Goal: Information Seeking & Learning: Learn about a topic

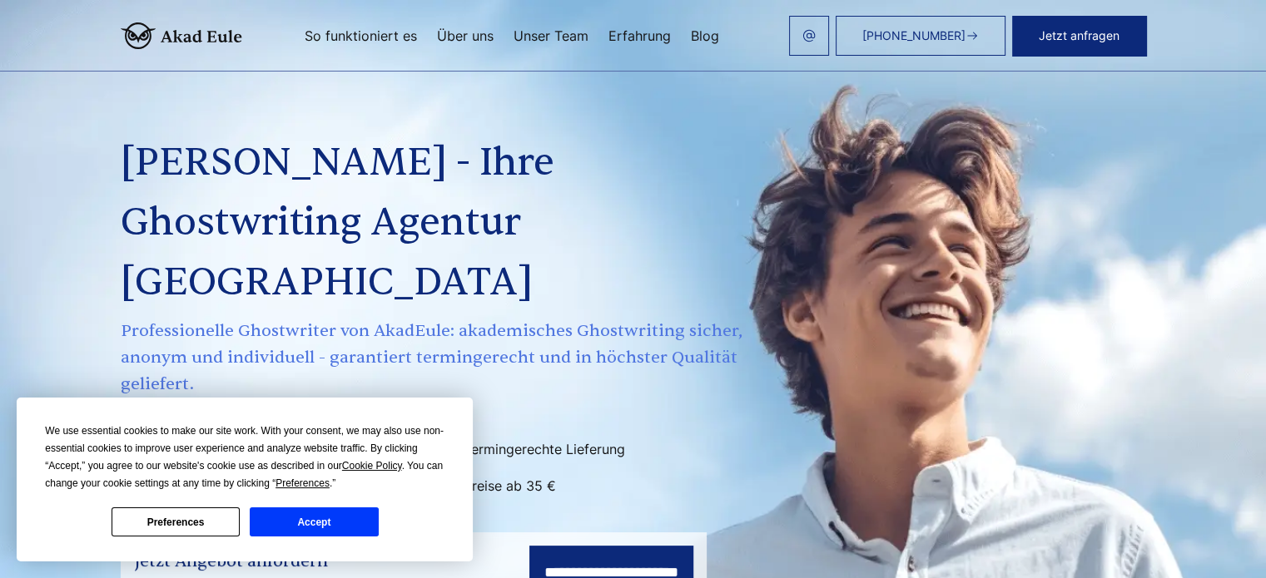
click at [298, 525] on button "Accept" at bounding box center [314, 522] width 128 height 29
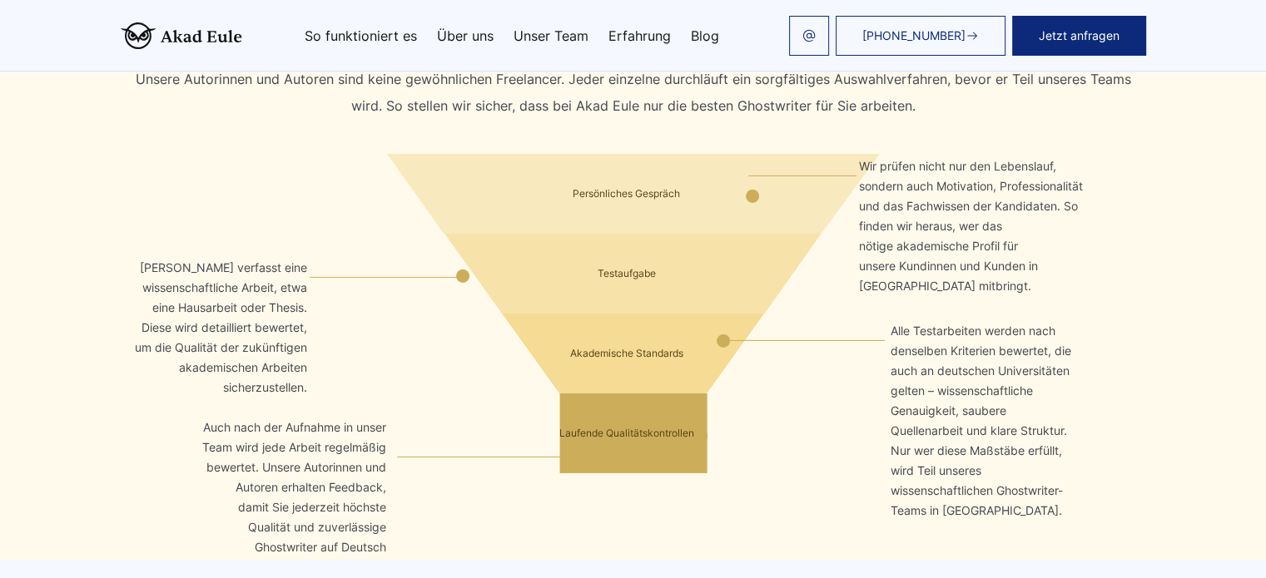
scroll to position [5409, 0]
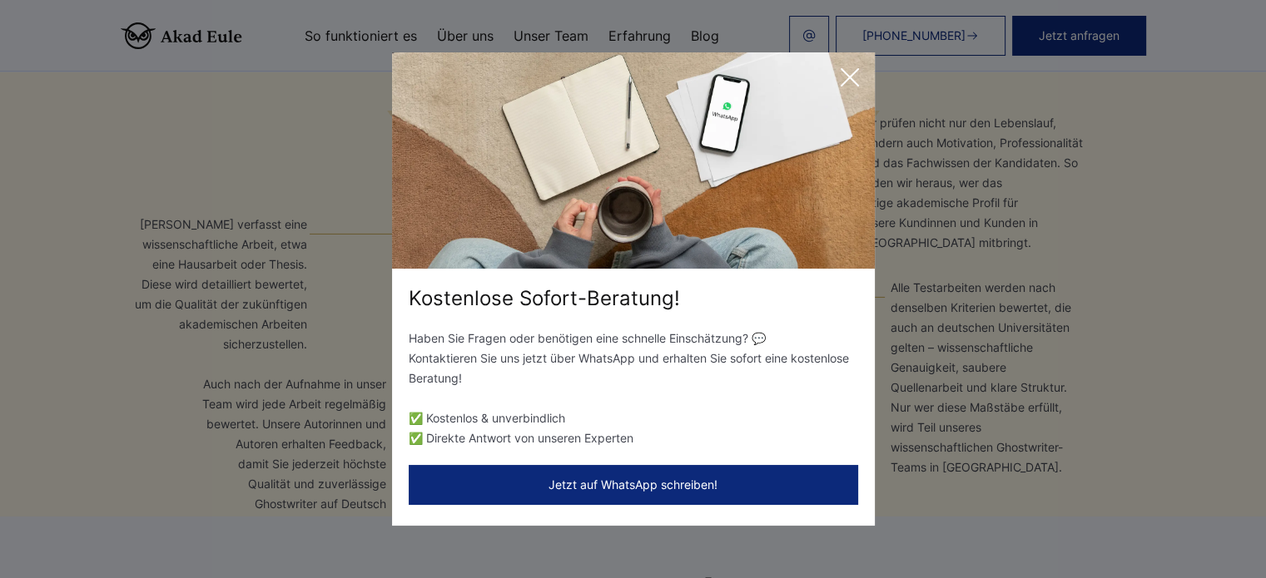
click at [846, 77] on icon at bounding box center [849, 77] width 33 height 33
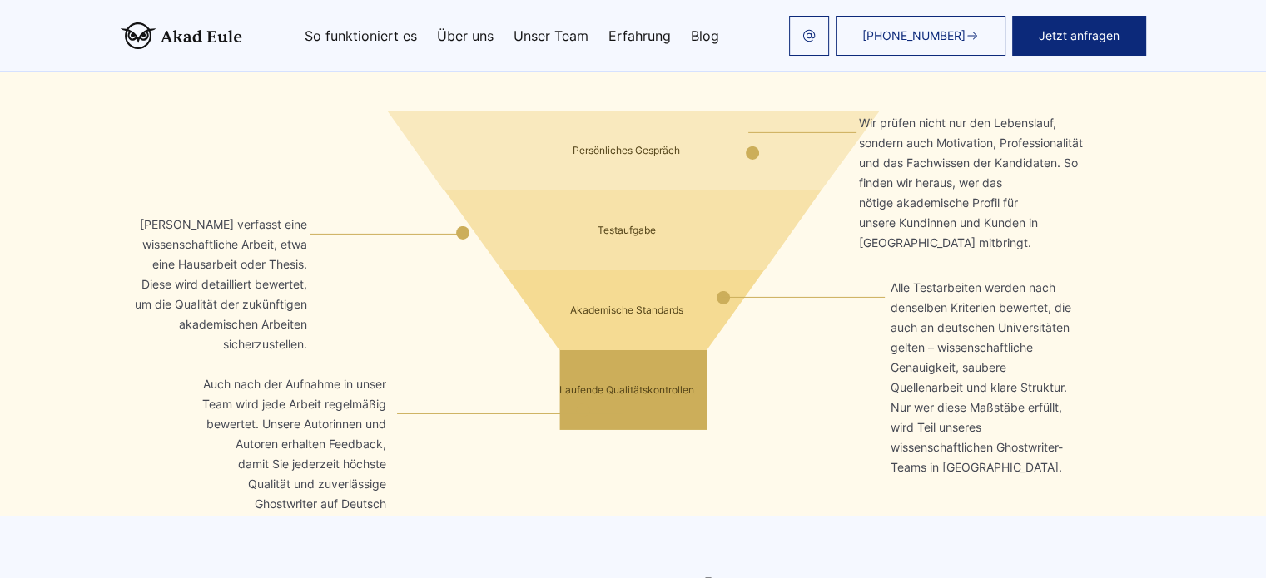
click at [343, 361] on span "Auch nach der Aufnahme in unser Team wird jede Arbeit regelmäßig bewertet. Unse…" at bounding box center [294, 374] width 211 height 27
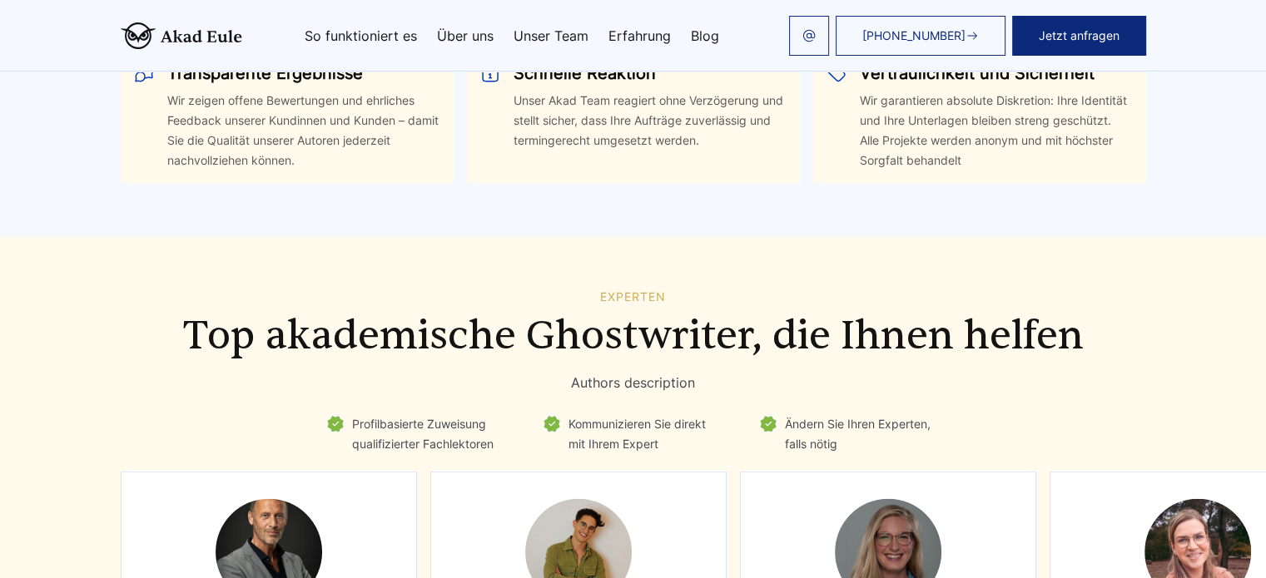
scroll to position [4327, 0]
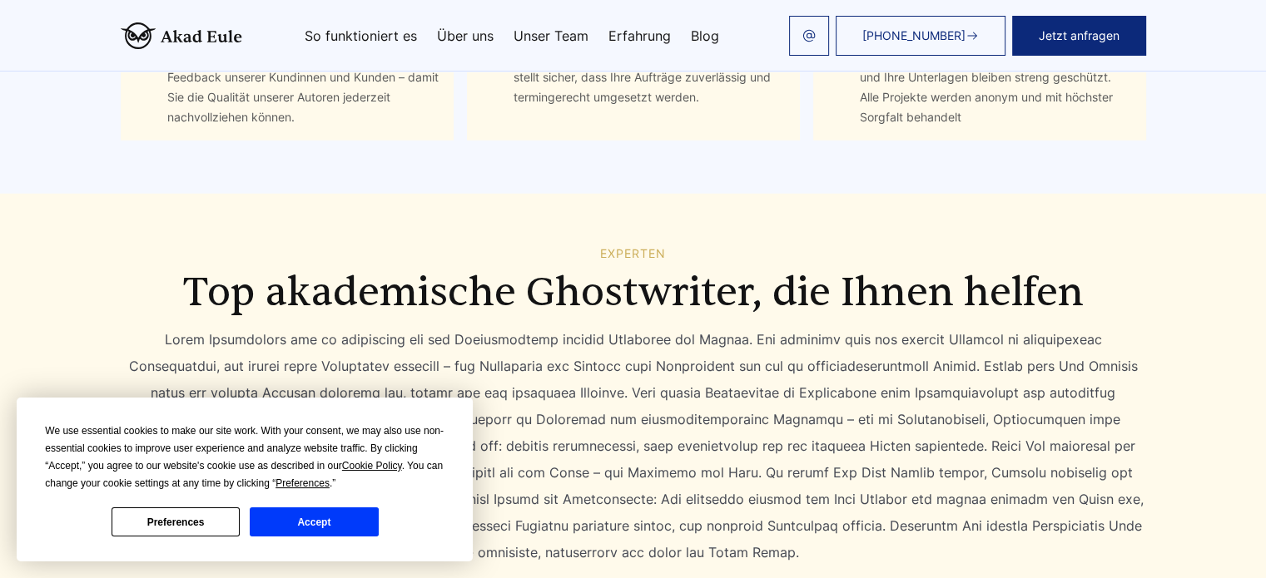
click at [328, 522] on button "Accept" at bounding box center [314, 522] width 128 height 29
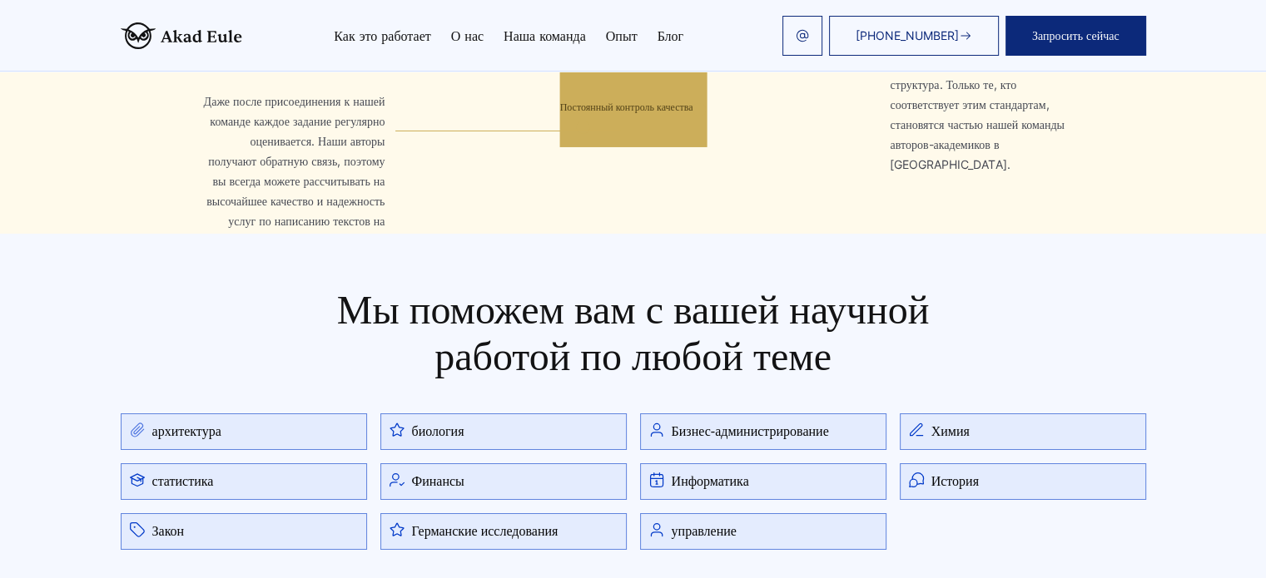
scroll to position [5825, 0]
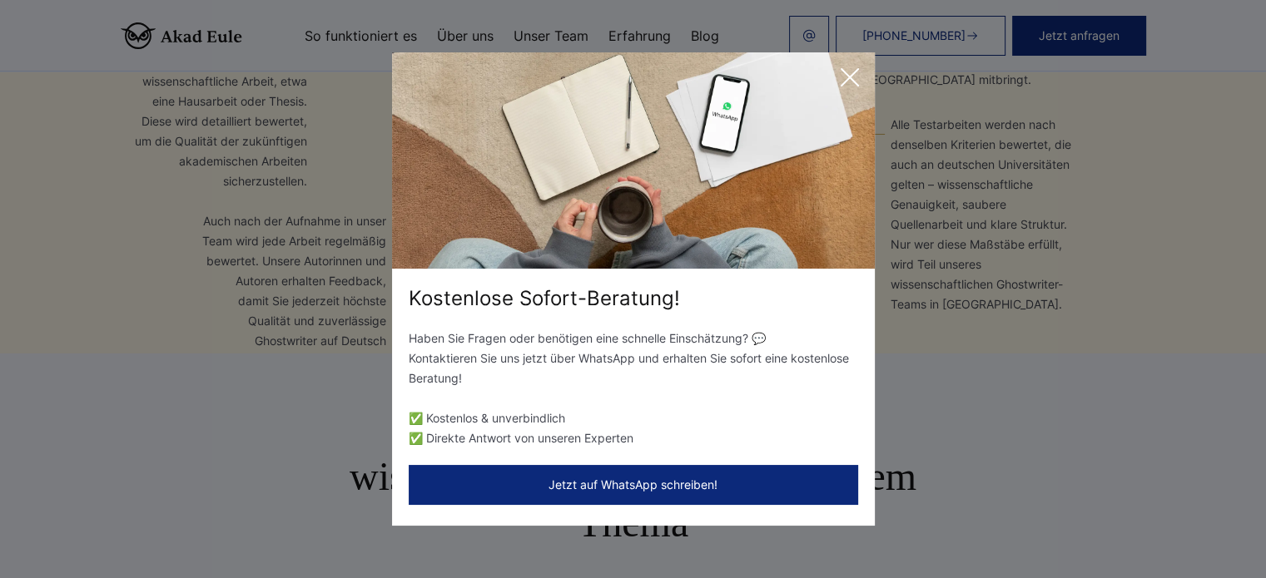
click at [860, 78] on icon at bounding box center [849, 77] width 33 height 33
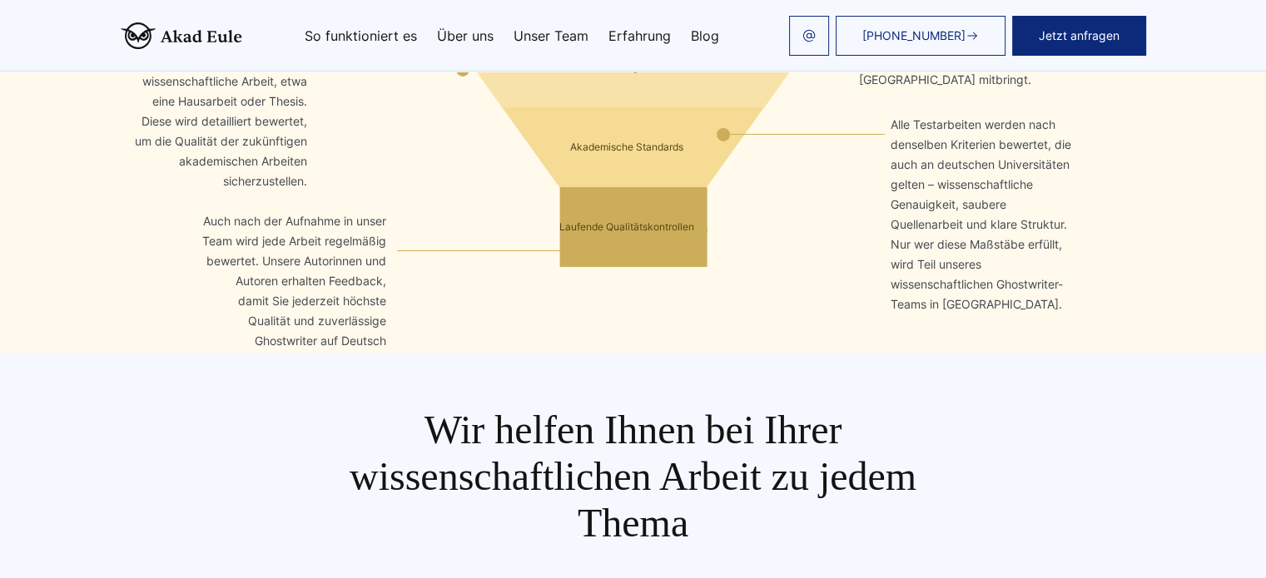
click at [649, 407] on div "Wir helfen Ihnen bei Ihrer wissenschaftlichen Arbeit zu jedem Thema Architektur…" at bounding box center [633, 562] width 1065 height 310
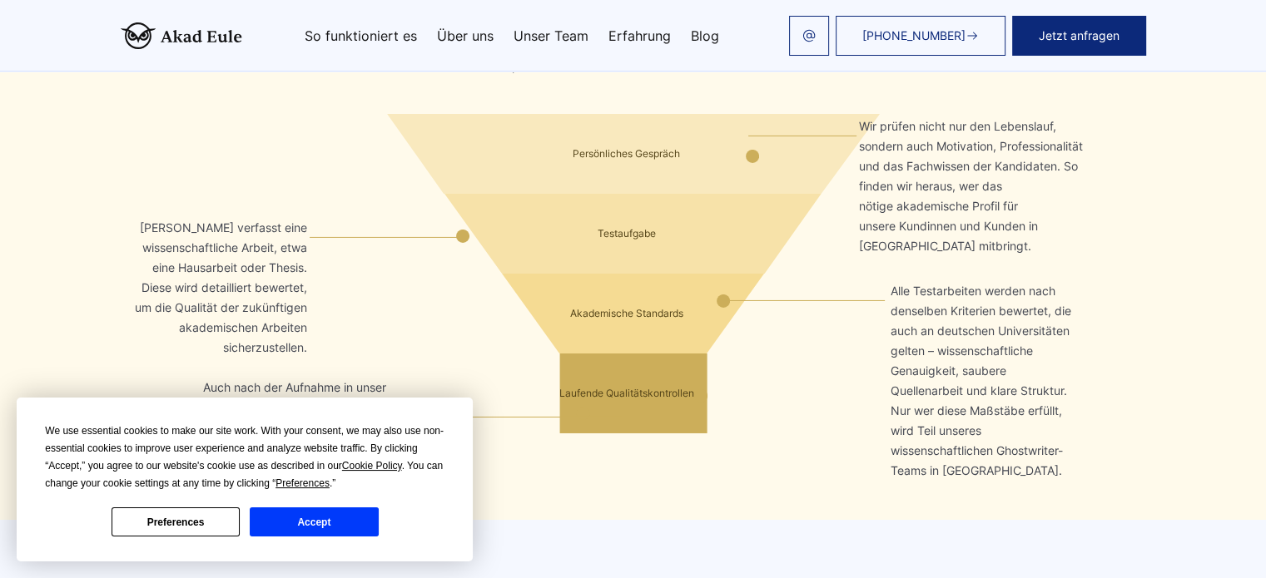
click at [317, 528] on button "Accept" at bounding box center [314, 522] width 128 height 29
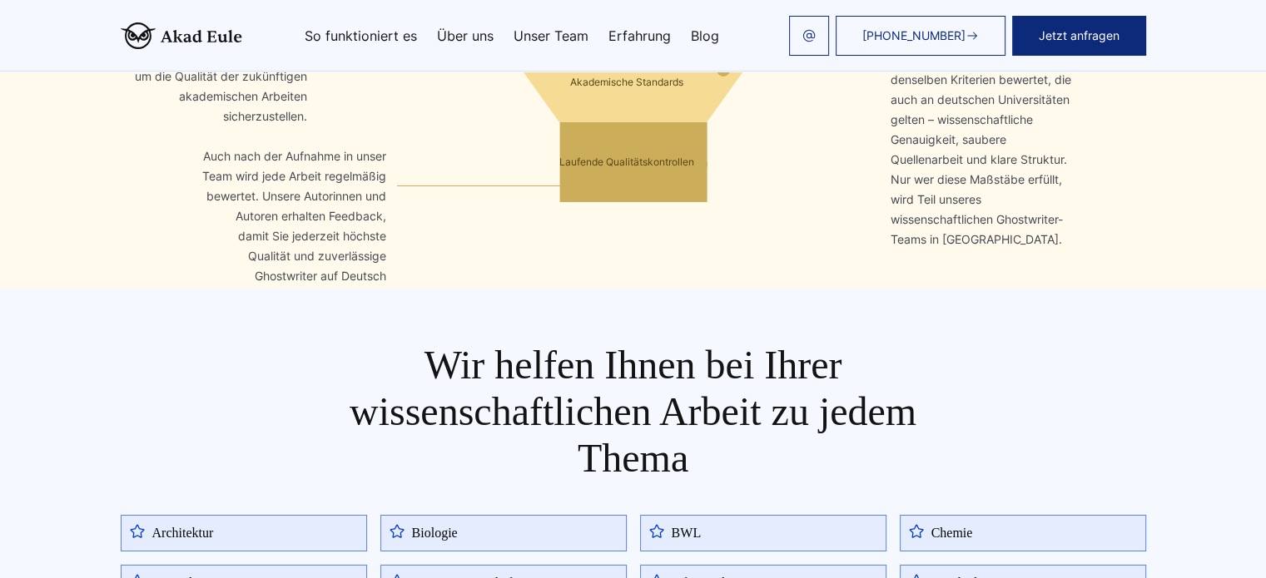
scroll to position [5909, 0]
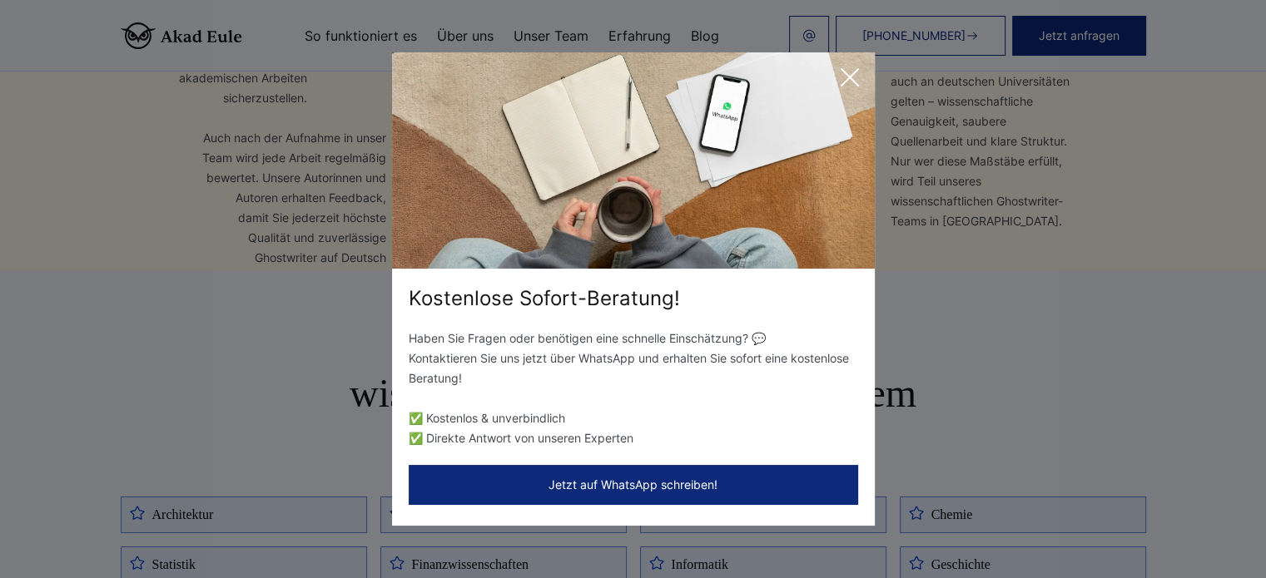
click at [848, 78] on icon at bounding box center [849, 77] width 17 height 17
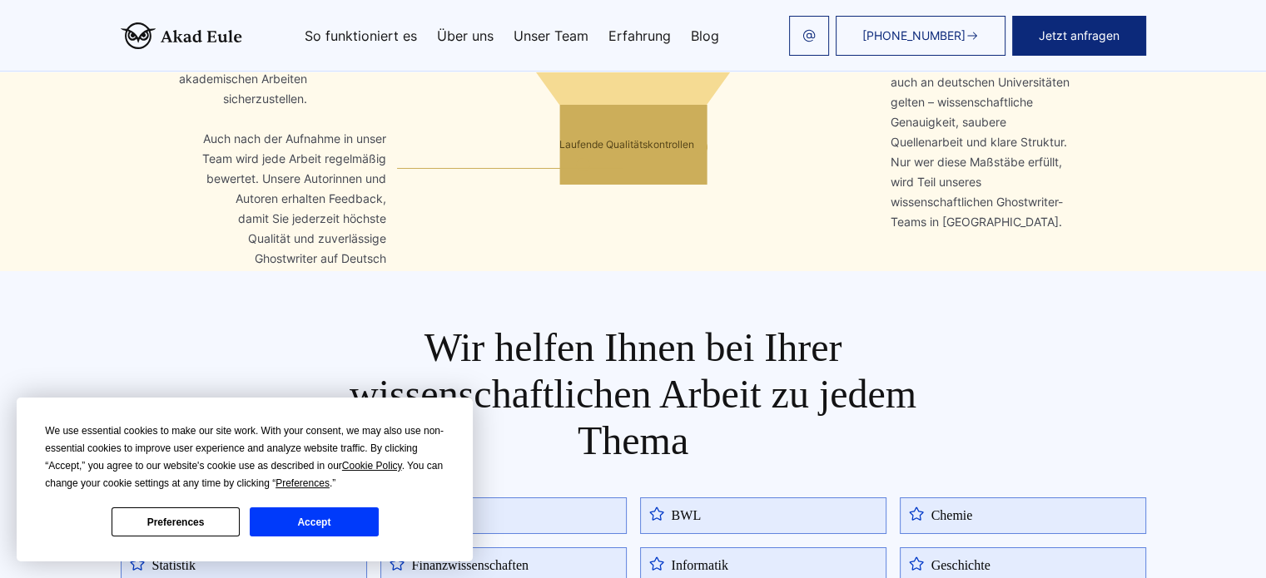
scroll to position [5909, 0]
click at [320, 530] on button "Accept" at bounding box center [314, 522] width 128 height 29
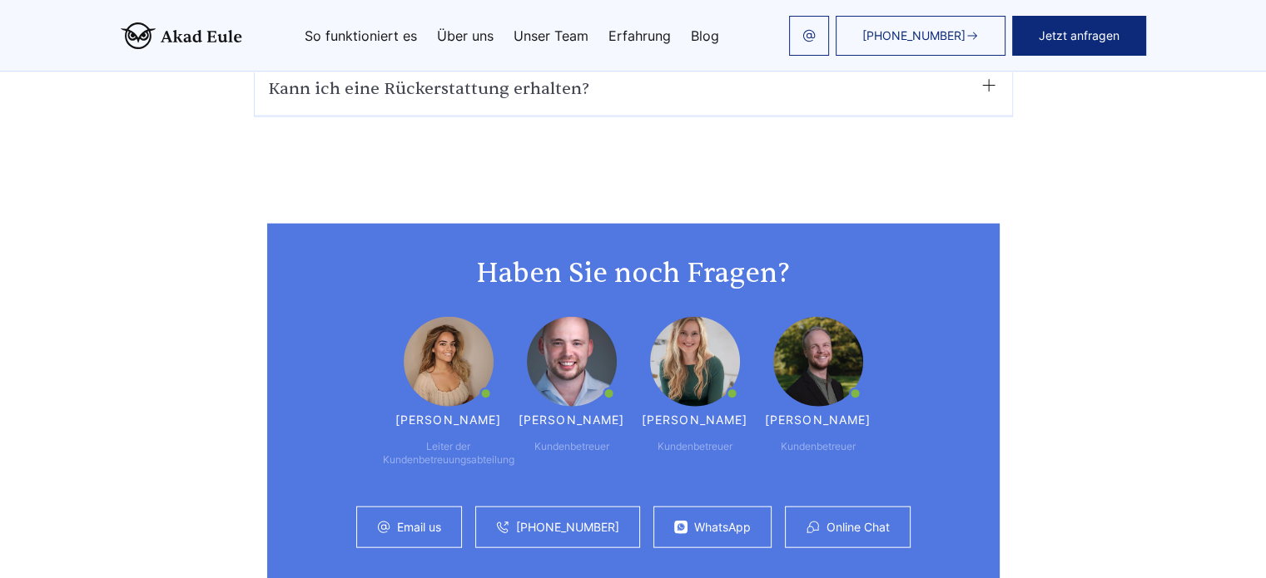
scroll to position [10181, 0]
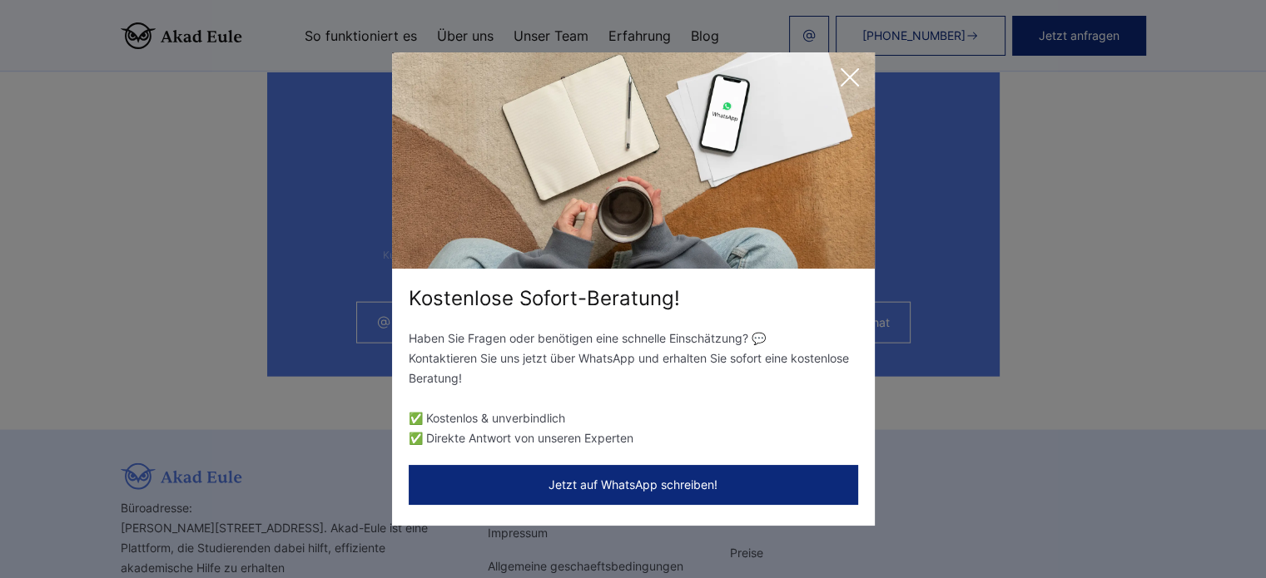
click at [1126, 116] on div "Kostenlose Sofort-Beratung! Haben Sie Fragen oder benötigen eine schnelle Einsc…" at bounding box center [633, 289] width 1266 height 578
click at [850, 79] on icon at bounding box center [849, 77] width 33 height 33
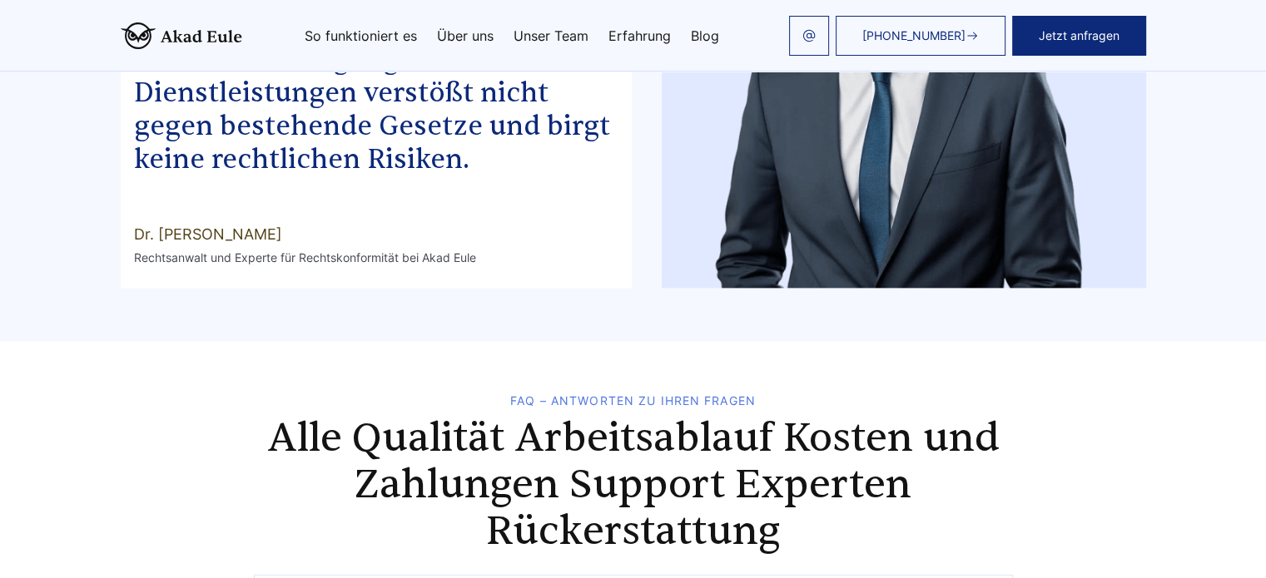
scroll to position [8267, 0]
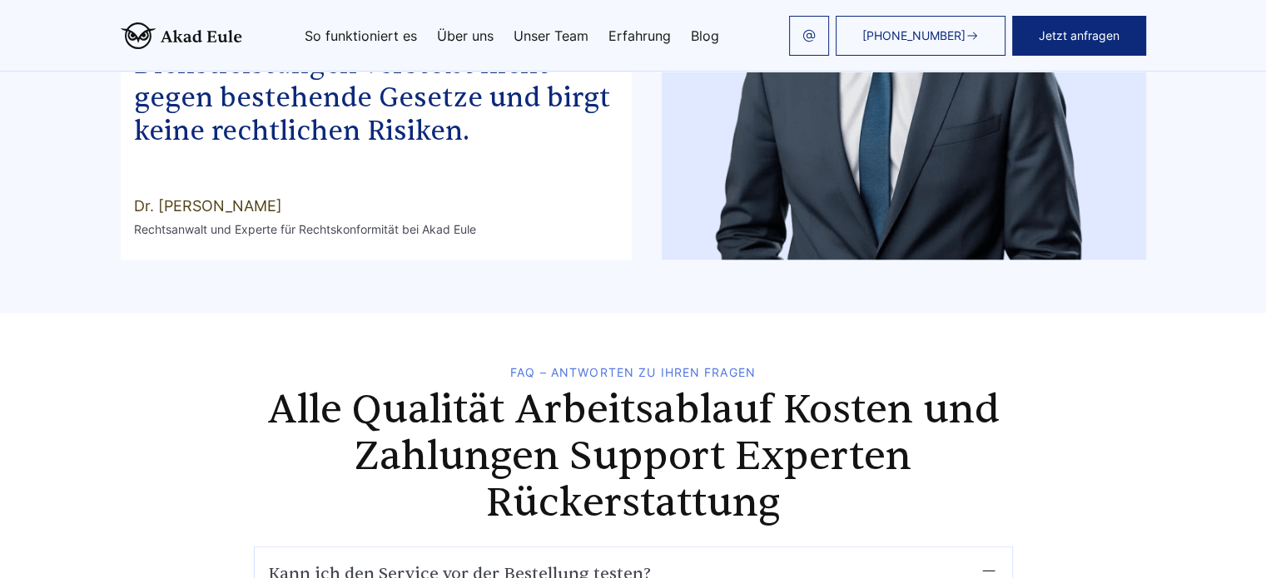
click at [990, 561] on summary "Kann ich den Service vor der Bestellung testen?" at bounding box center [633, 574] width 731 height 27
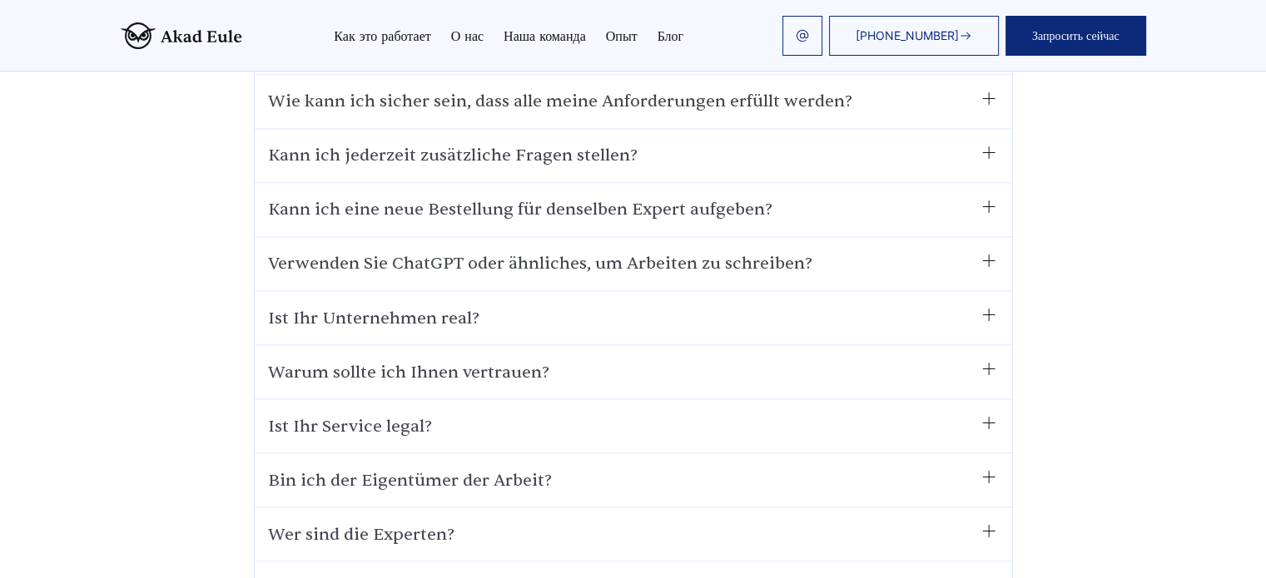
scroll to position [9266, 0]
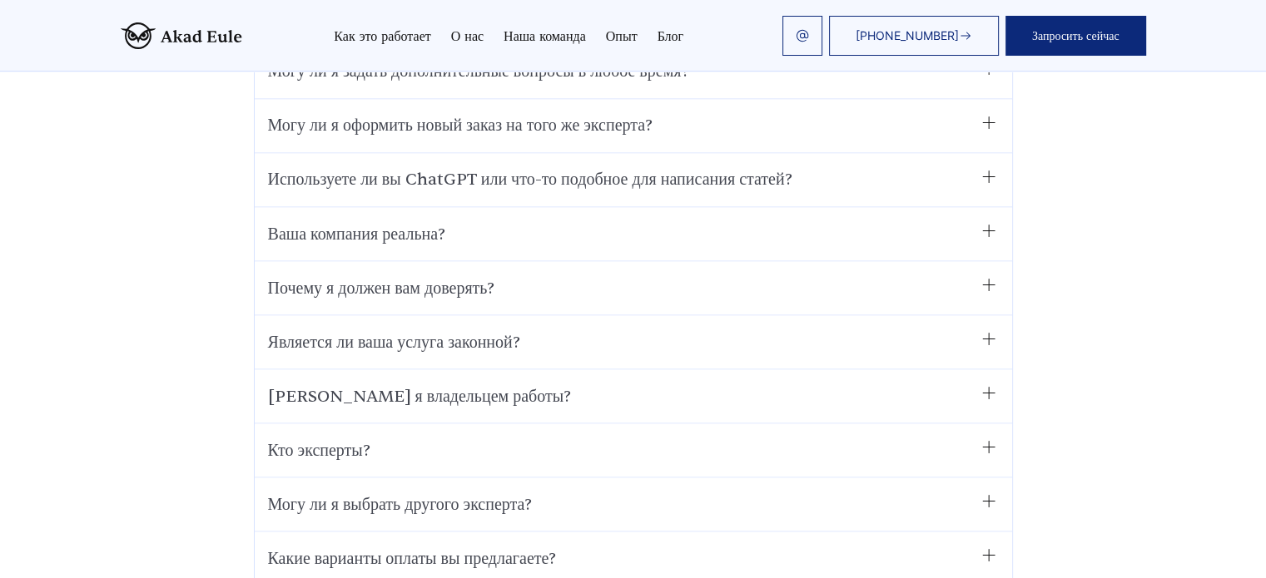
click at [984, 437] on summary "Кто эксперты?" at bounding box center [633, 450] width 731 height 27
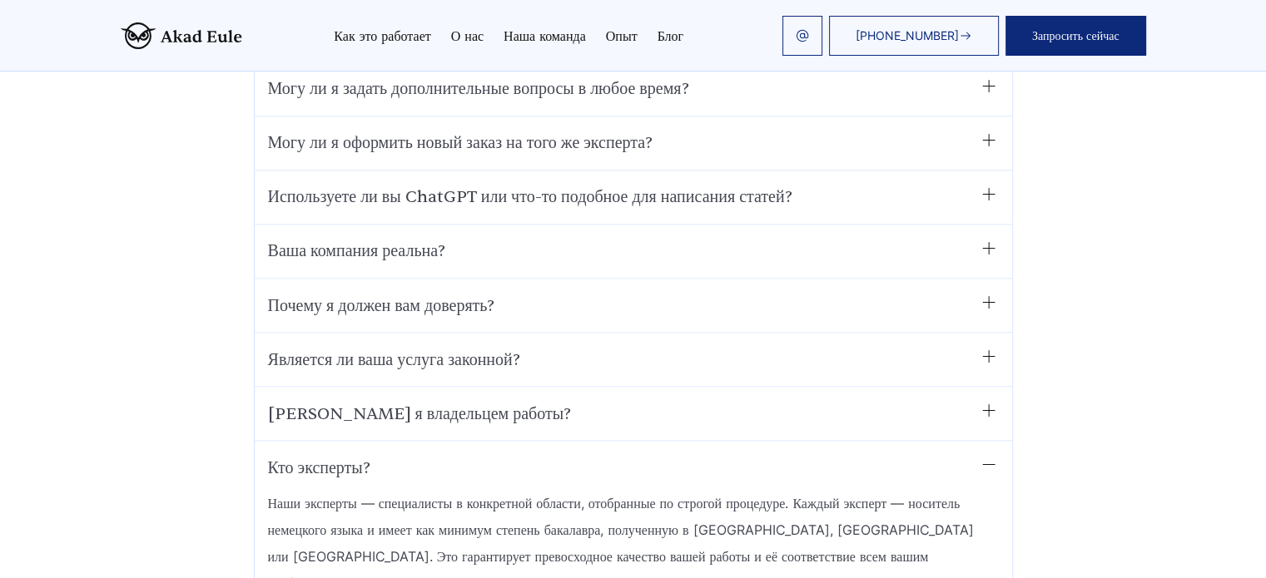
scroll to position [9311, 0]
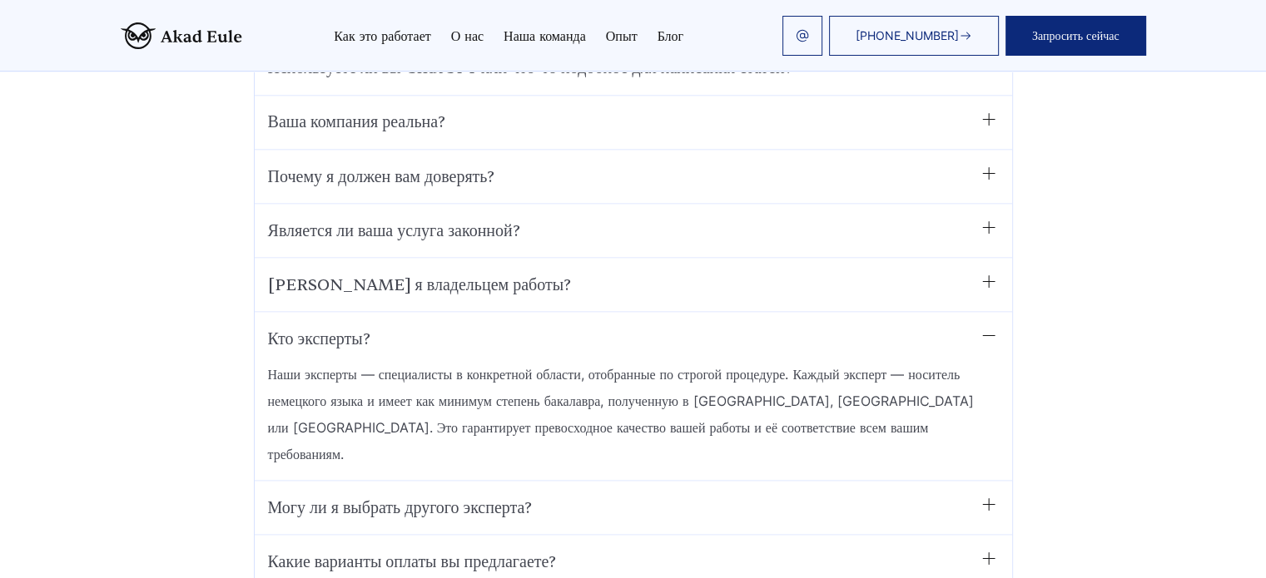
click at [722, 217] on summary "Является ли ваша услуга законной?" at bounding box center [633, 230] width 731 height 27
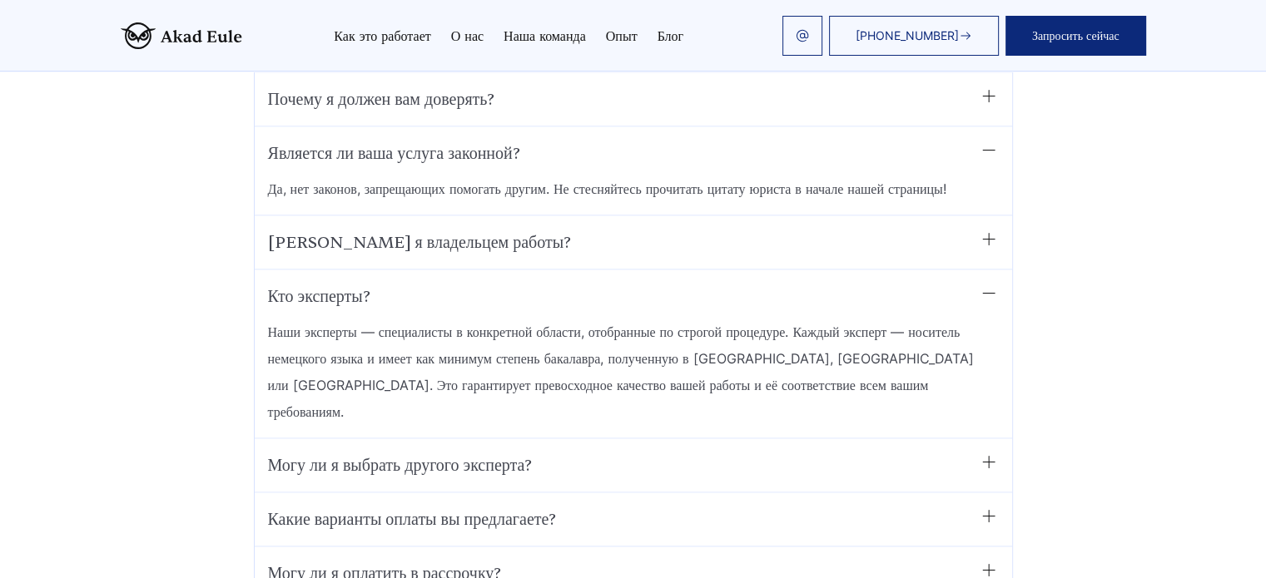
scroll to position [9561, 0]
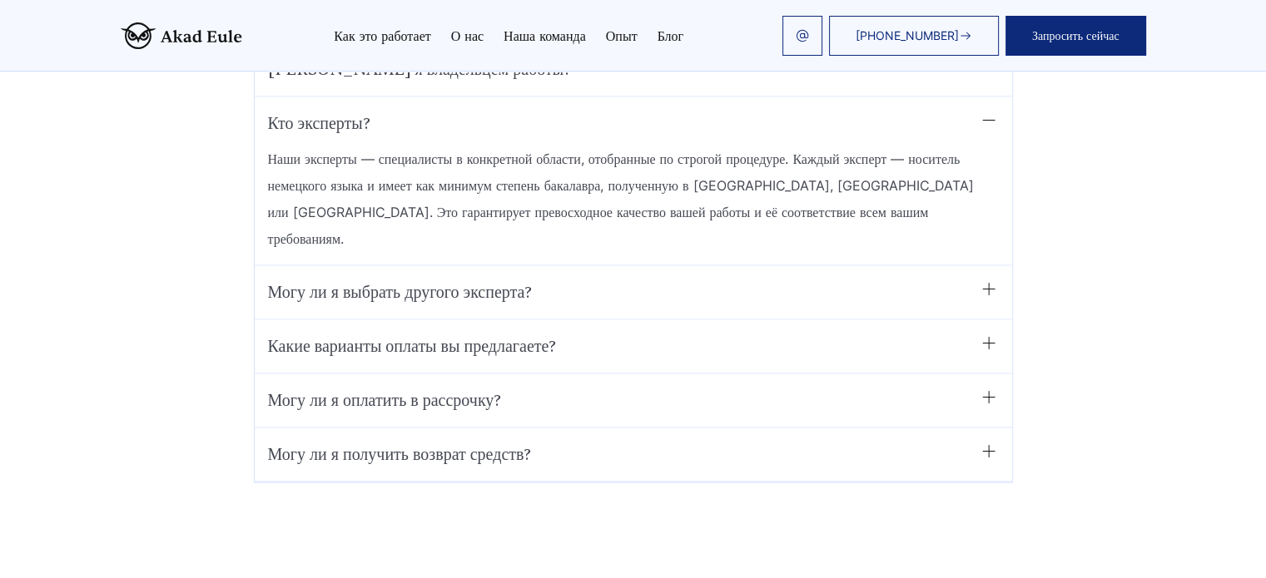
click at [717, 388] on summary "Могу ли я оплатить в рассрочку?" at bounding box center [633, 401] width 731 height 27
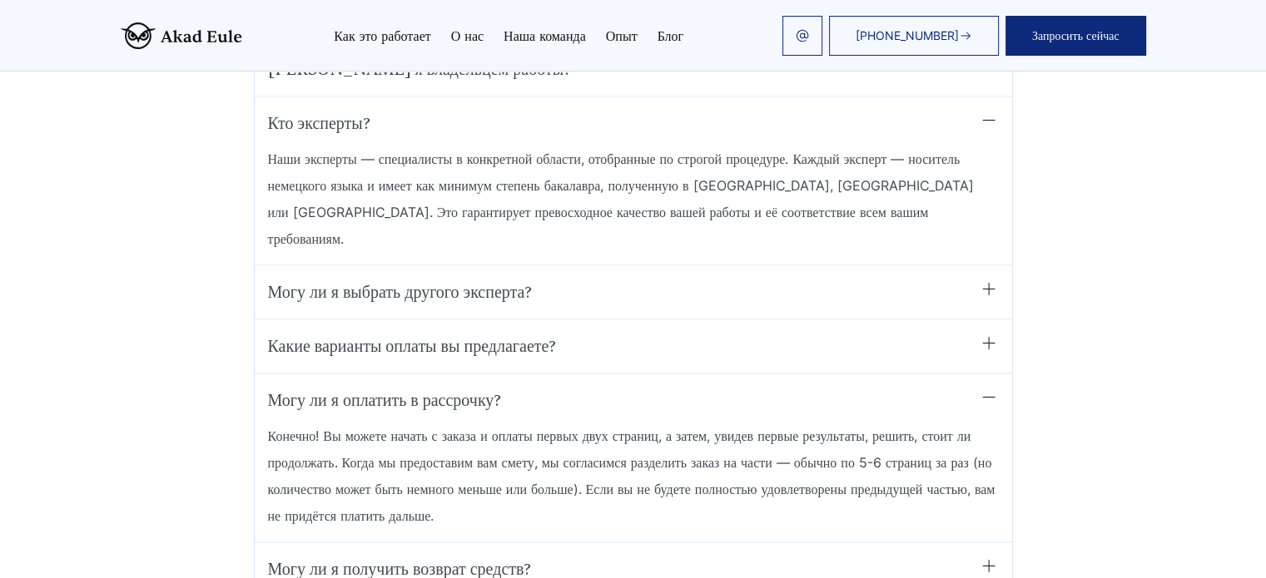
click at [722, 334] on summary "Какие варианты оплаты вы предлагаете?" at bounding box center [633, 347] width 731 height 27
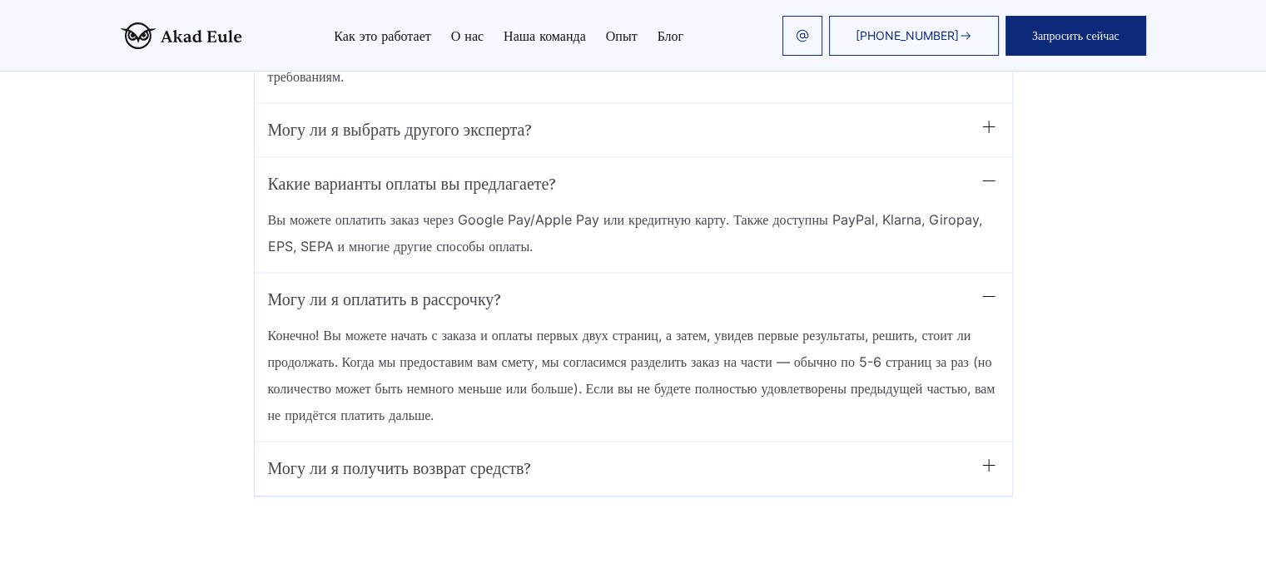
scroll to position [9727, 0]
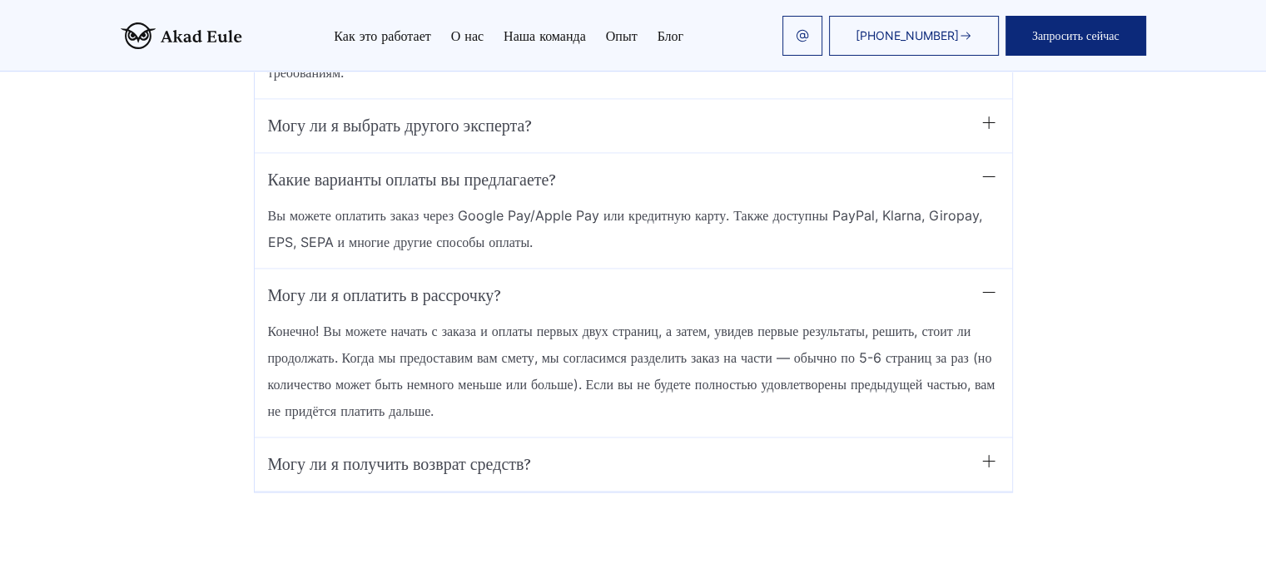
click at [577, 452] on summary "Могу ли я получить возврат средств?" at bounding box center [633, 465] width 731 height 27
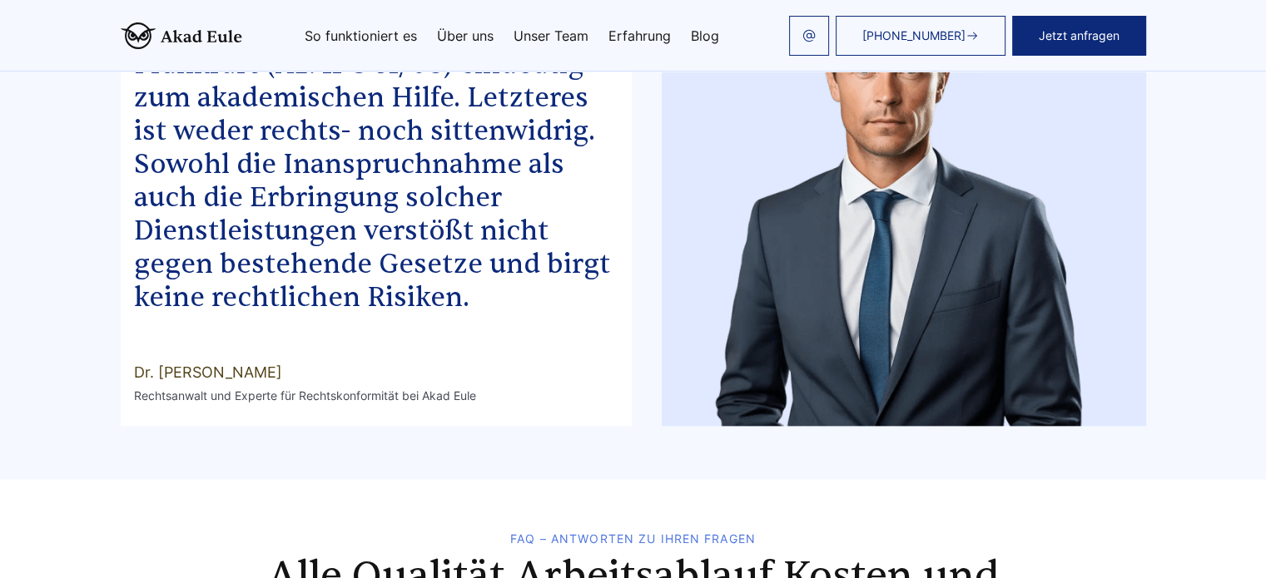
scroll to position [8346, 0]
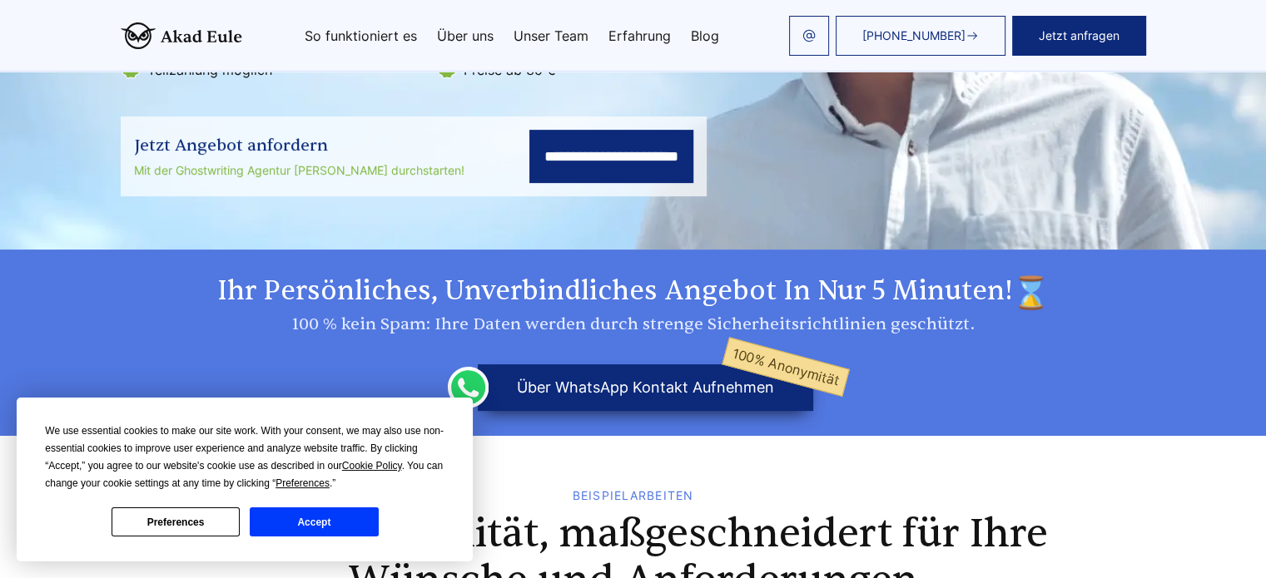
click at [366, 523] on button "Accept" at bounding box center [314, 522] width 128 height 29
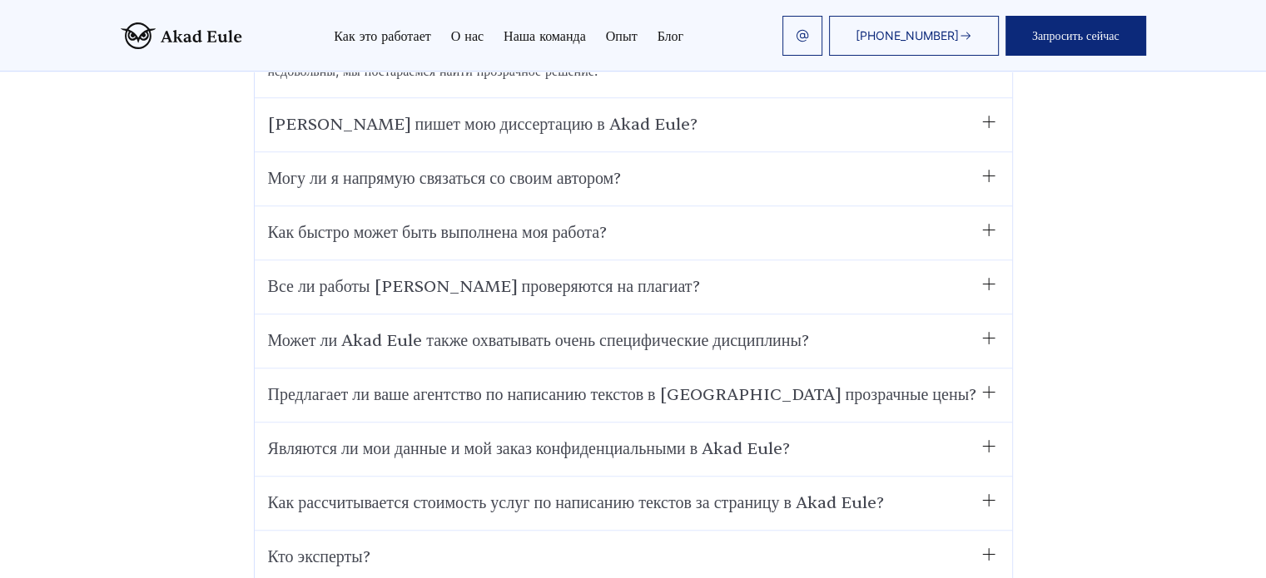
scroll to position [8738, 0]
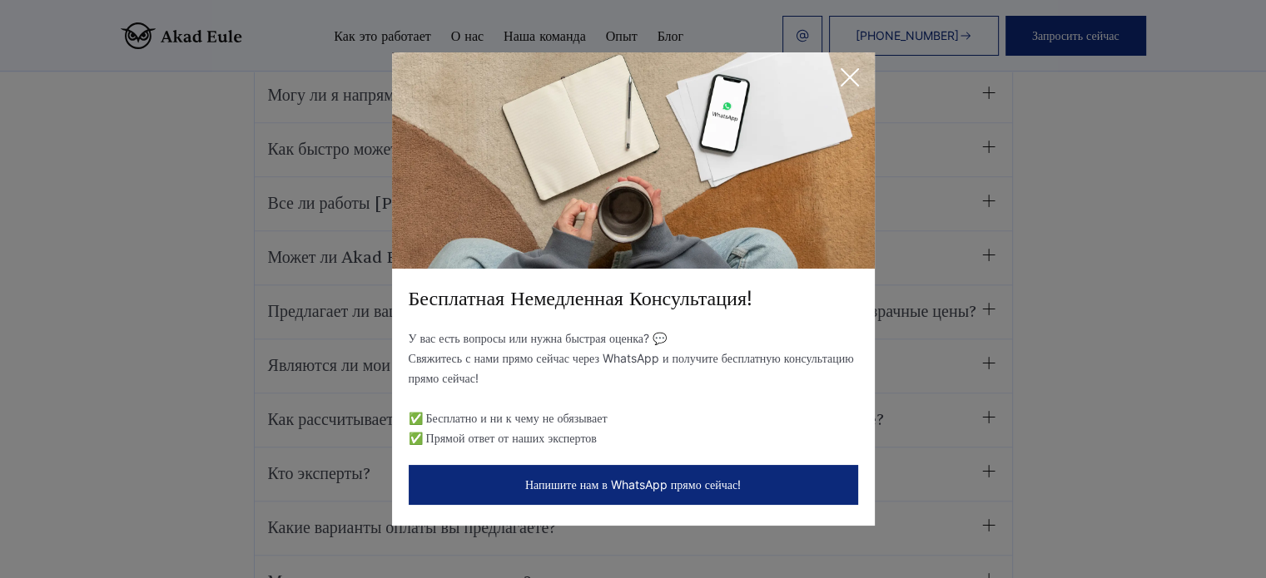
click at [846, 69] on icon at bounding box center [849, 77] width 33 height 33
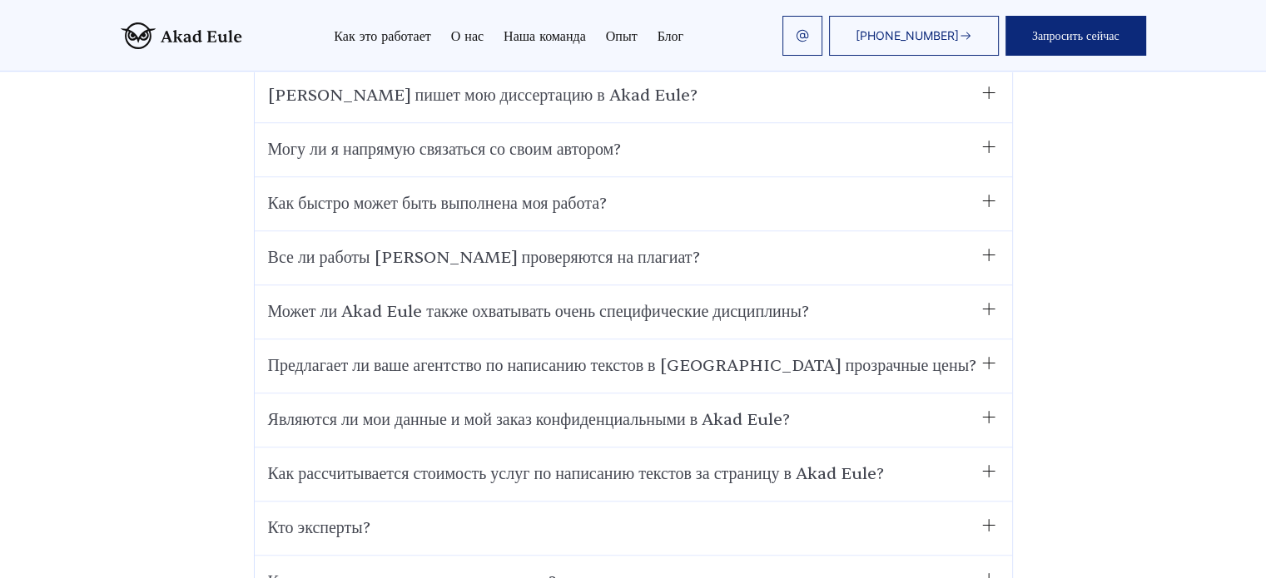
scroll to position [8655, 0]
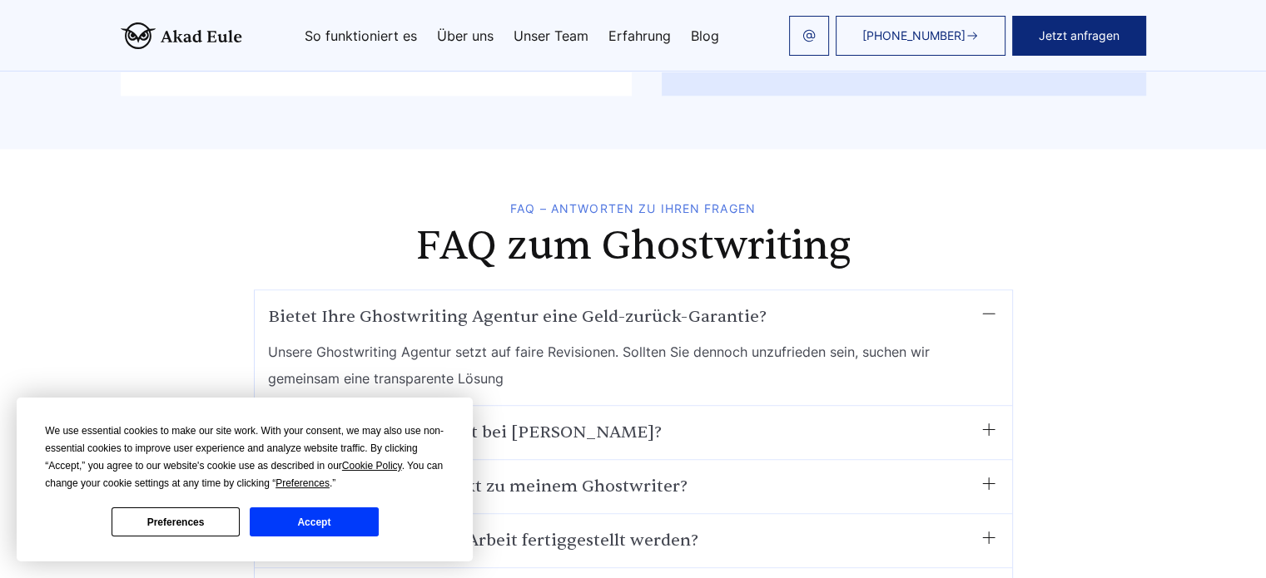
scroll to position [8512, 0]
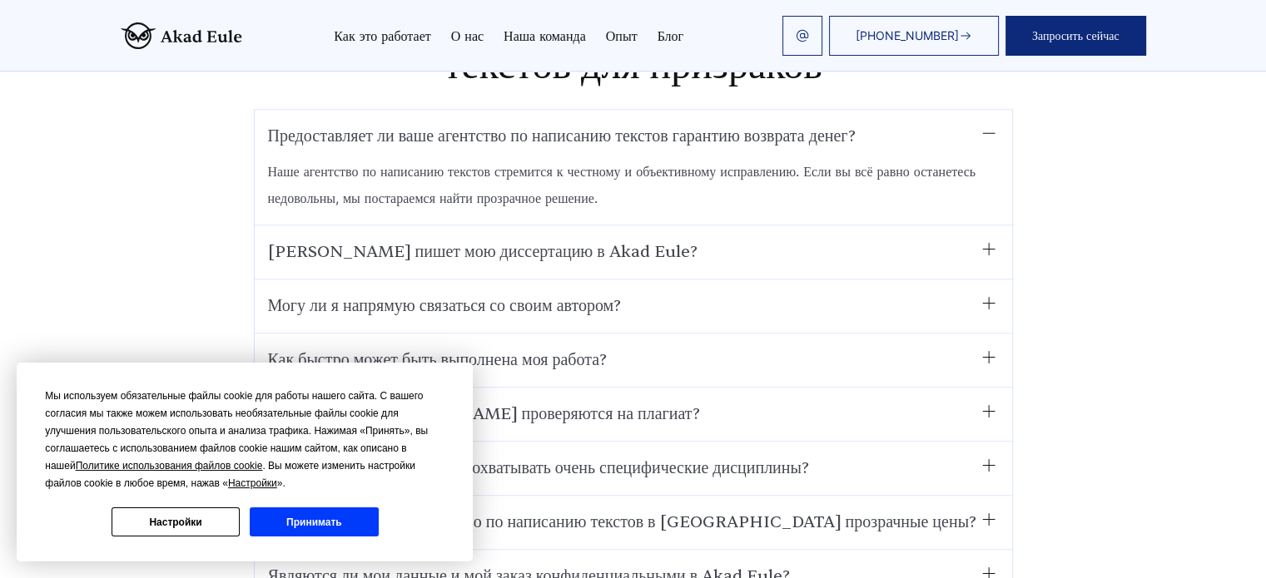
click at [347, 514] on button "Принимать" at bounding box center [314, 522] width 128 height 29
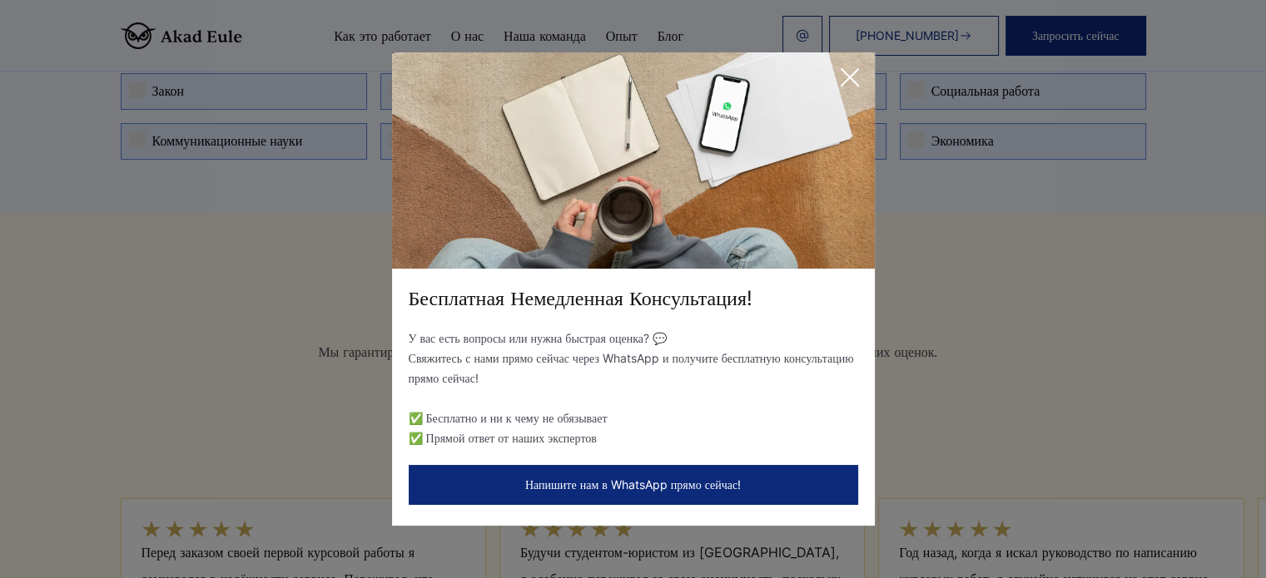
scroll to position [6358, 0]
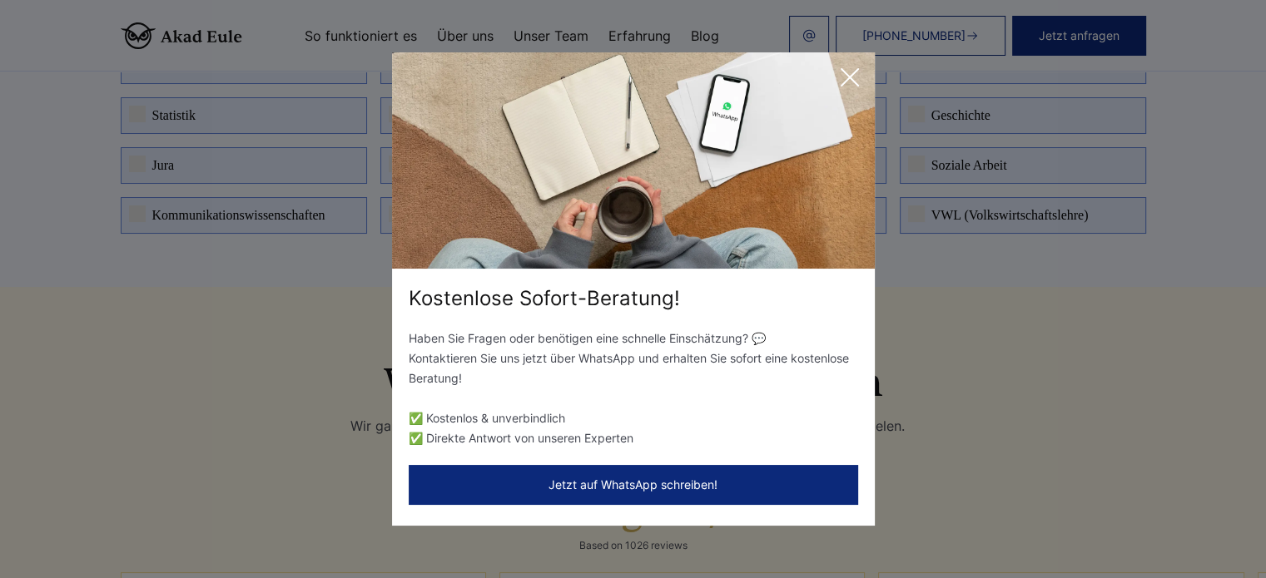
click at [850, 79] on icon at bounding box center [849, 77] width 17 height 17
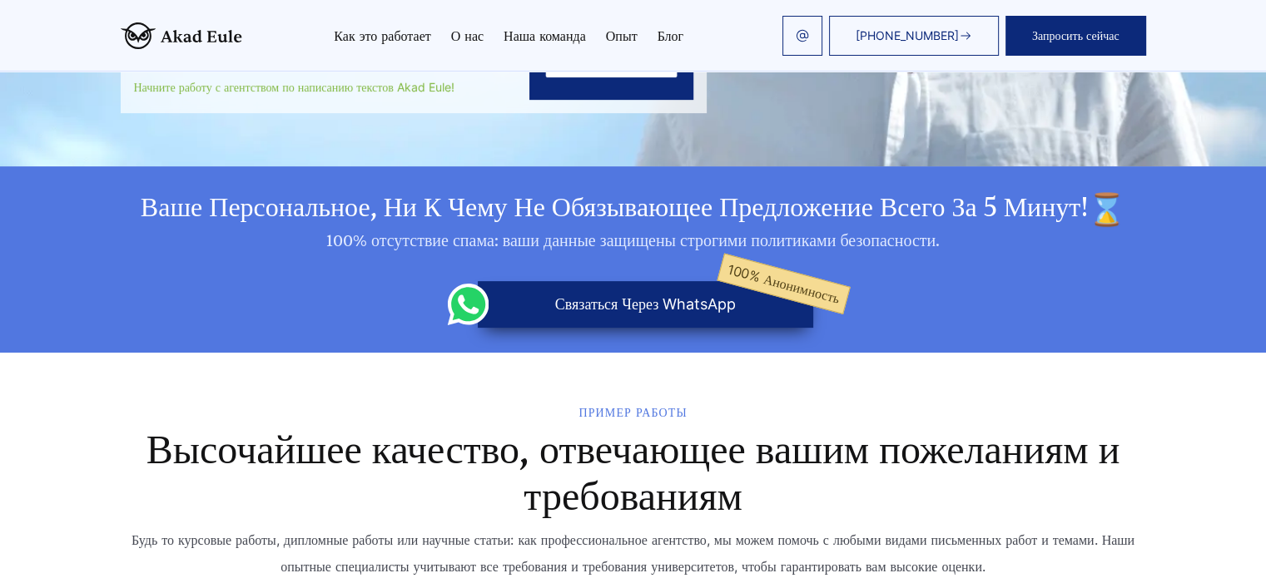
scroll to position [556, 0]
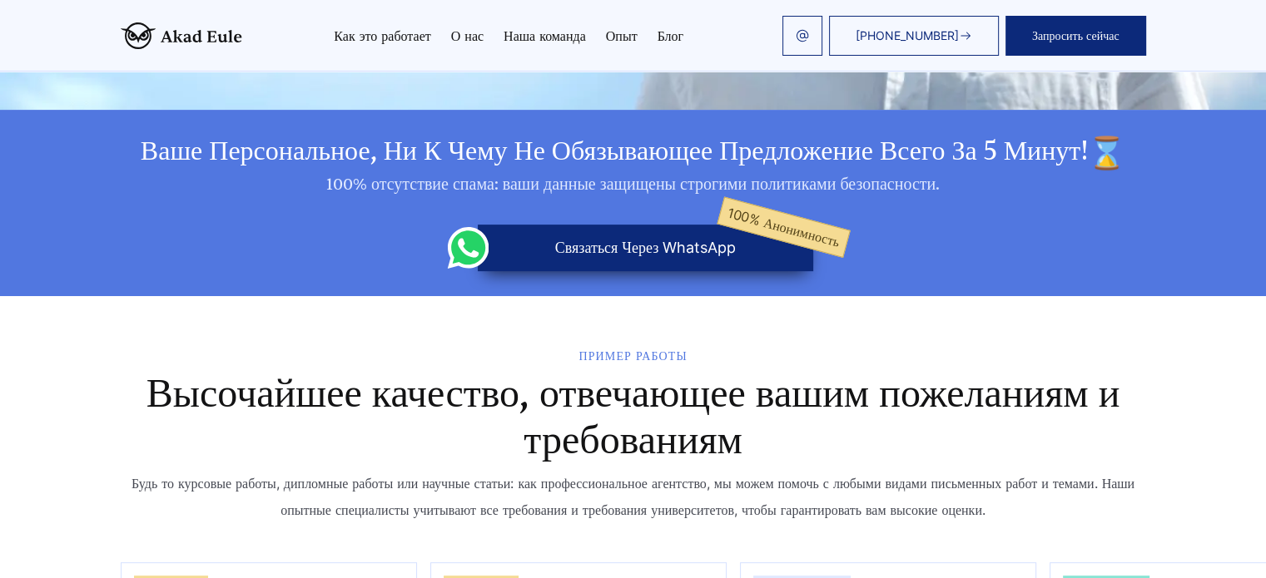
click at [659, 256] on font "Связаться через WhatsApp" at bounding box center [645, 247] width 181 height 17
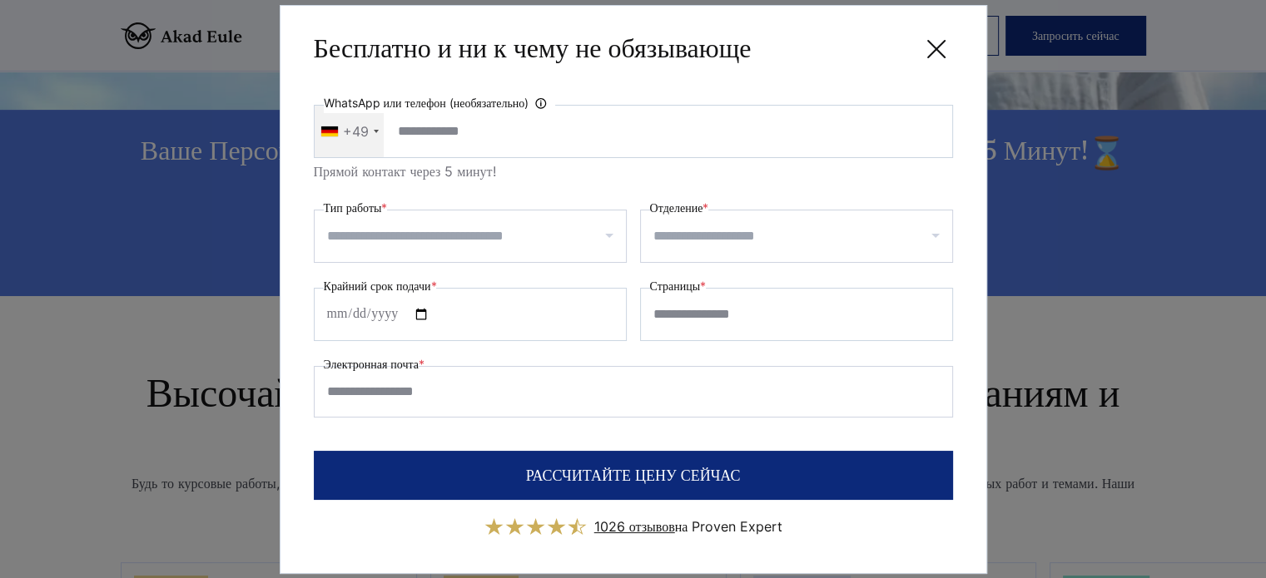
click at [925, 47] on icon at bounding box center [936, 48] width 33 height 33
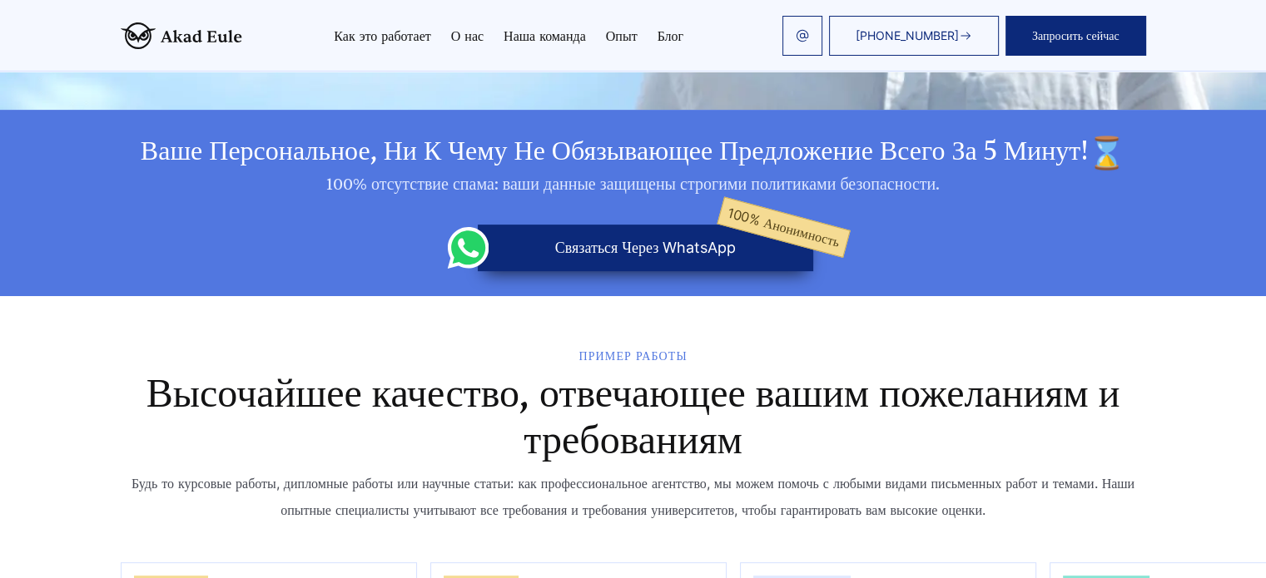
click at [778, 238] on font "100% анонимность" at bounding box center [783, 227] width 116 height 46
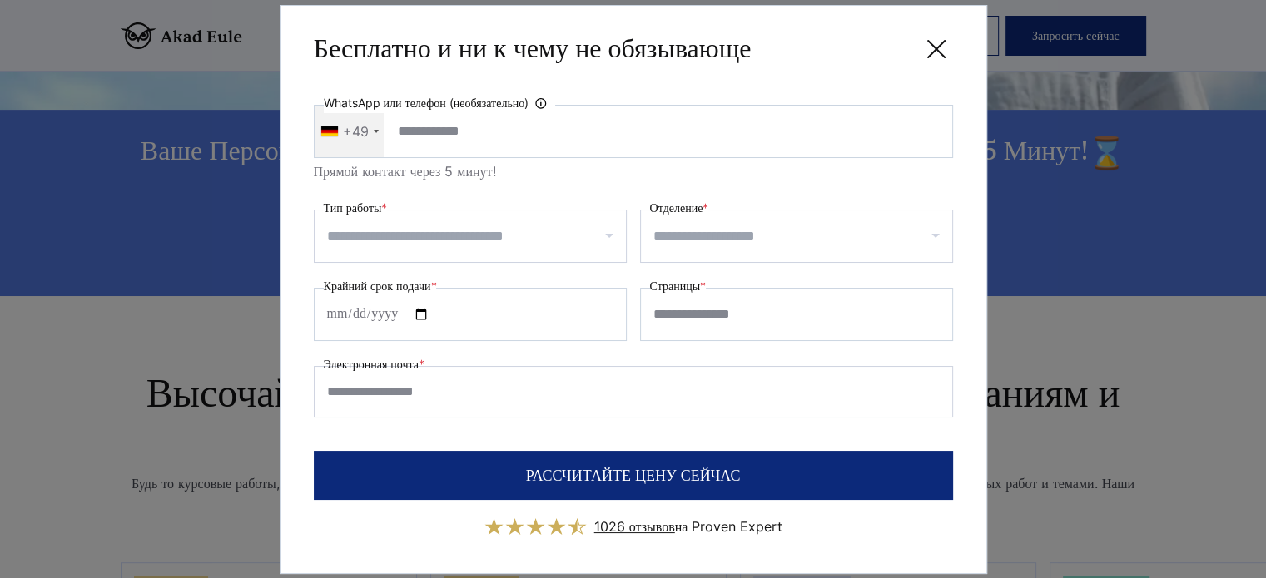
click at [933, 41] on icon at bounding box center [936, 48] width 33 height 33
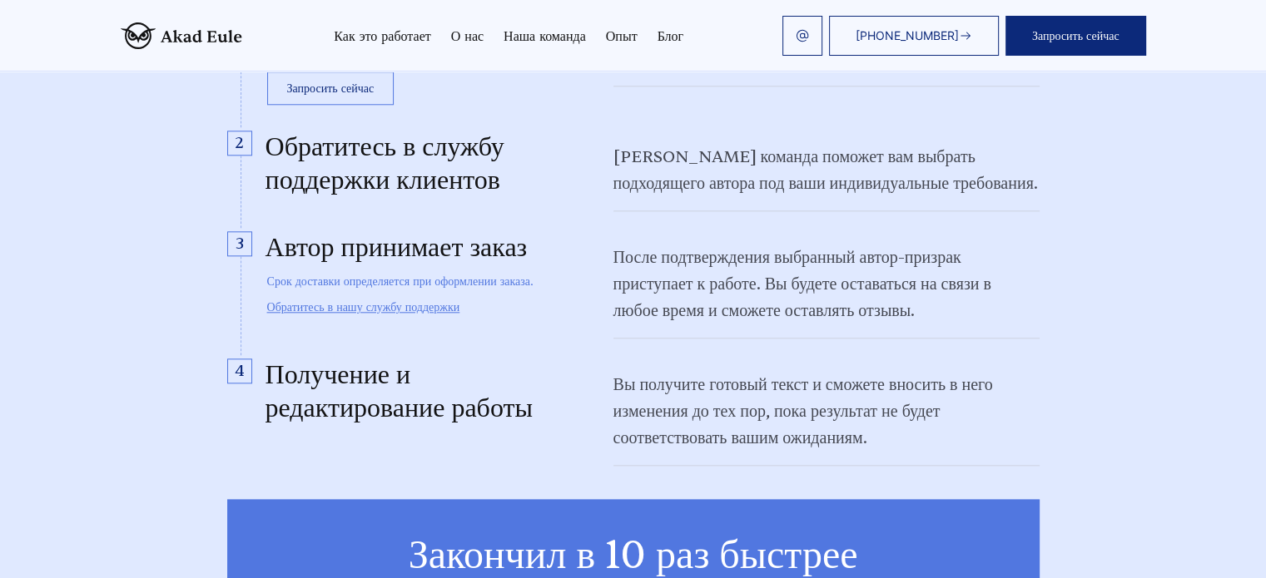
scroll to position [523, 0]
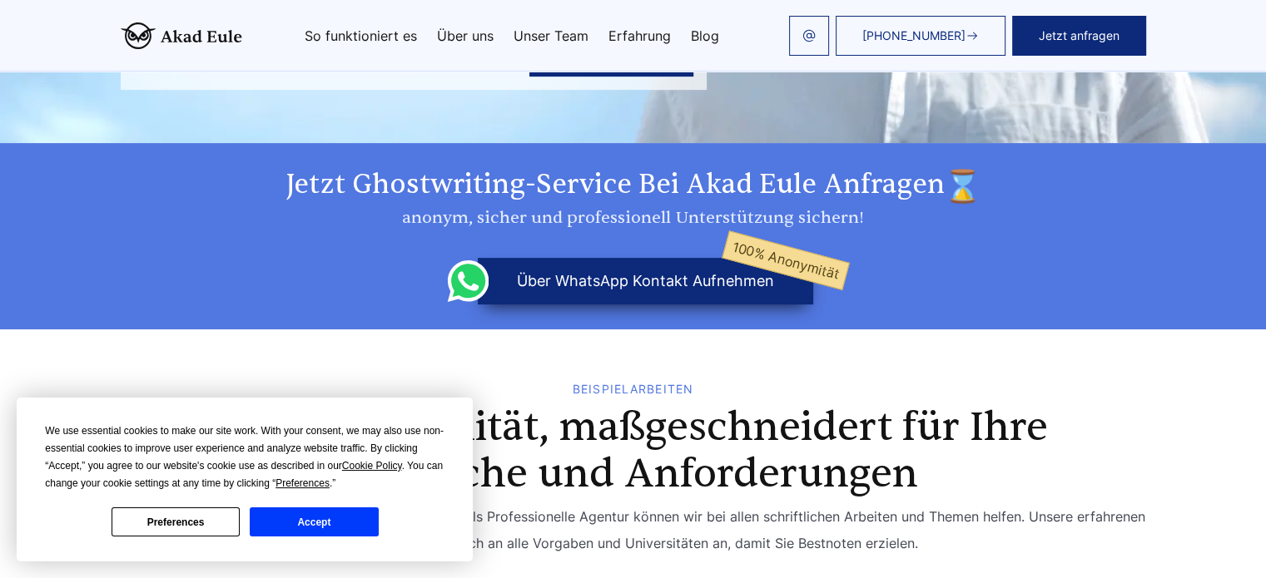
click at [333, 519] on button "Accept" at bounding box center [314, 522] width 128 height 29
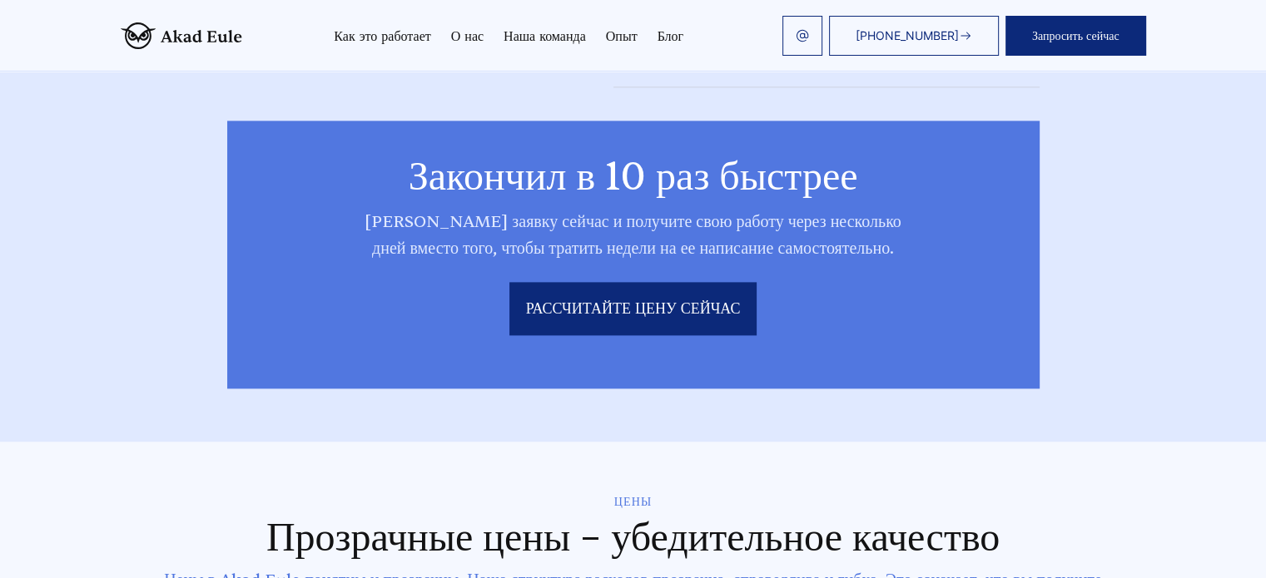
scroll to position [2162, 0]
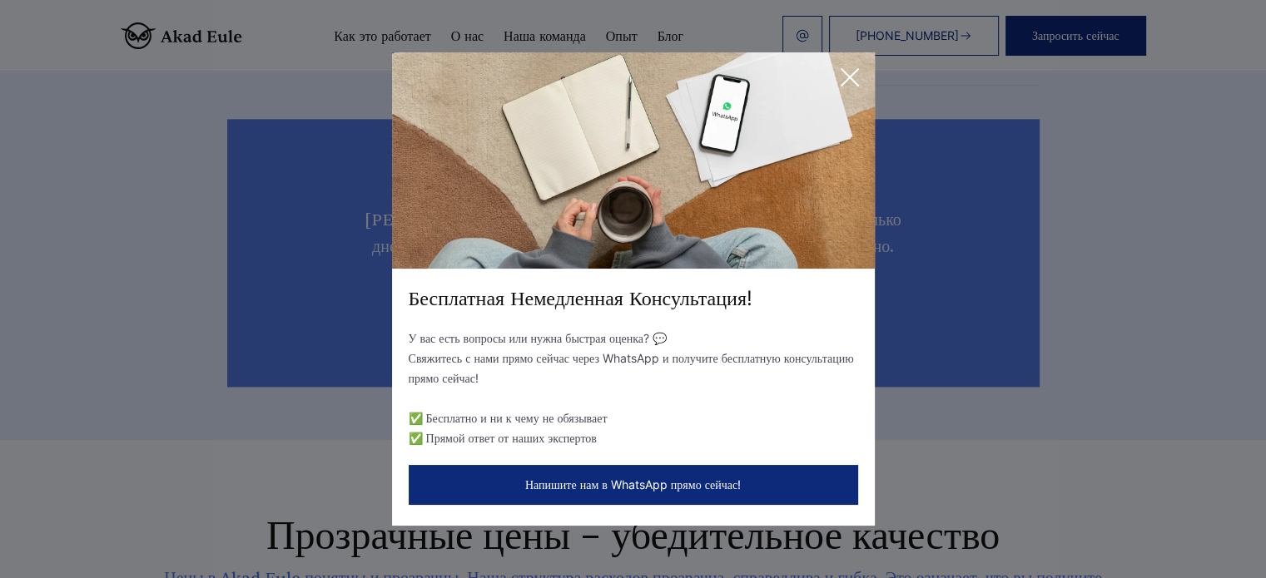
click at [851, 70] on icon at bounding box center [849, 77] width 33 height 33
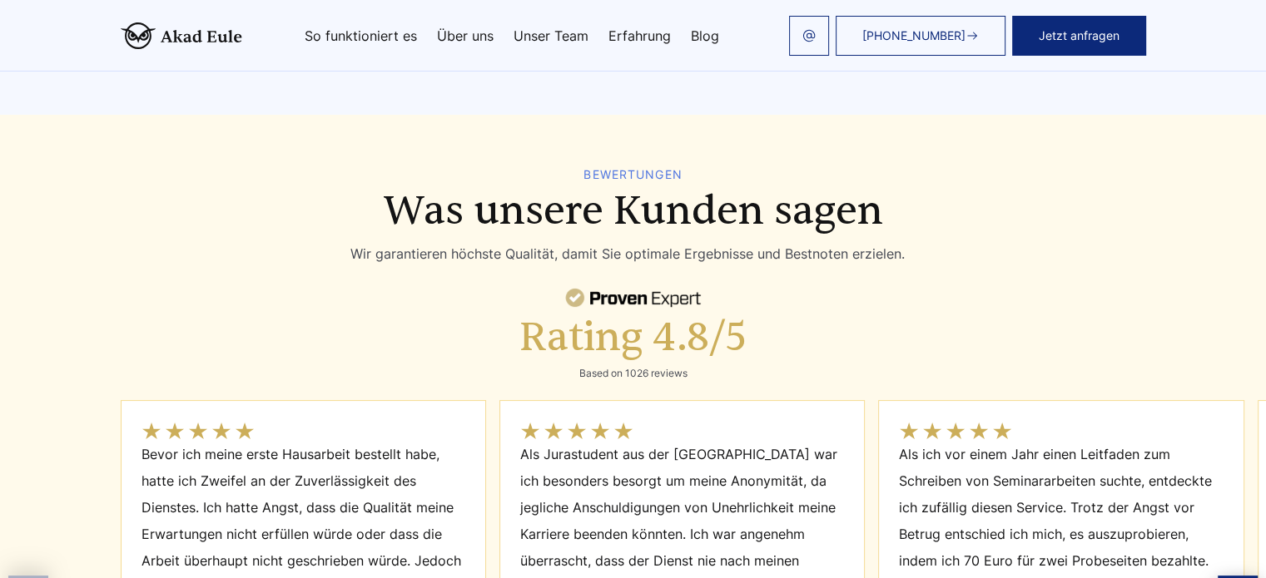
scroll to position [6741, 0]
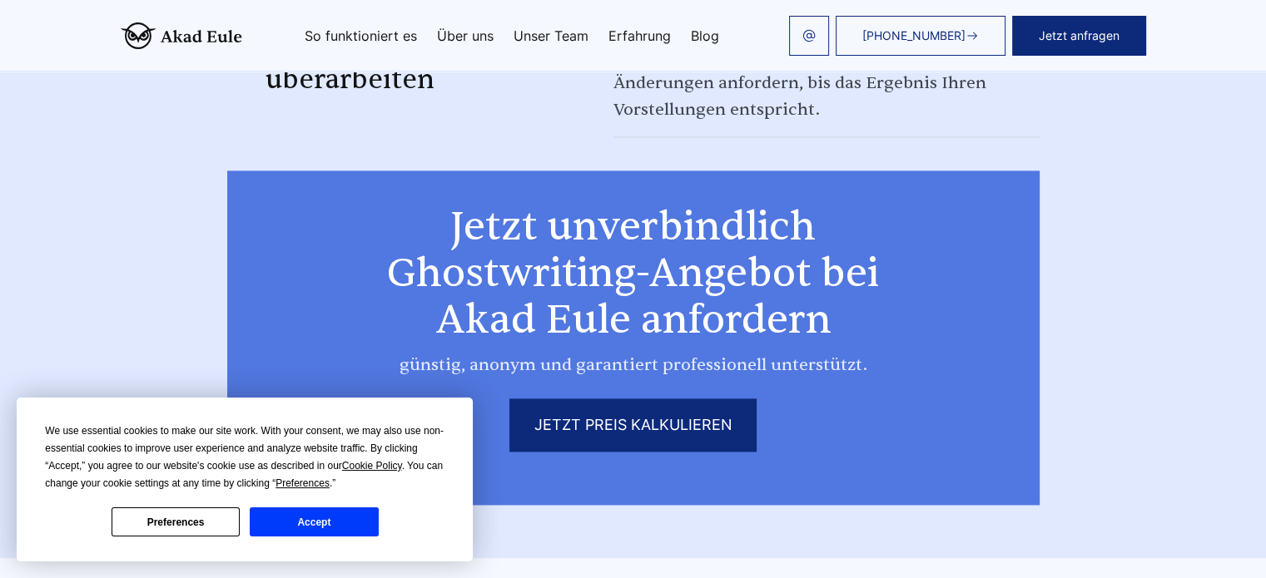
scroll to position [2164, 0]
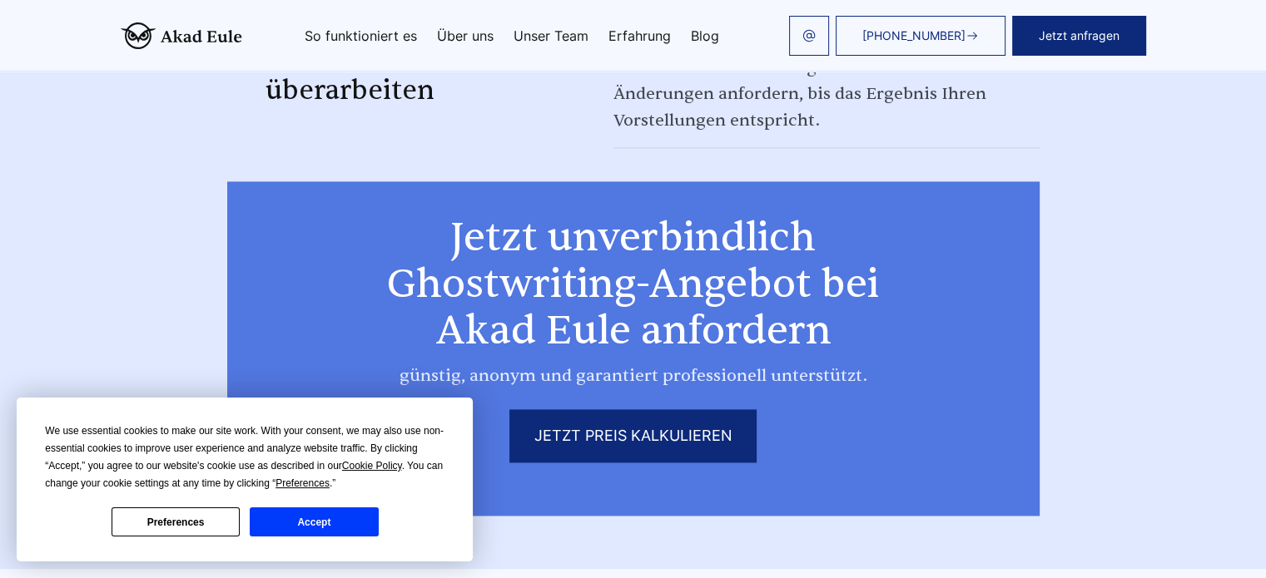
click at [319, 535] on button "Accept" at bounding box center [314, 522] width 128 height 29
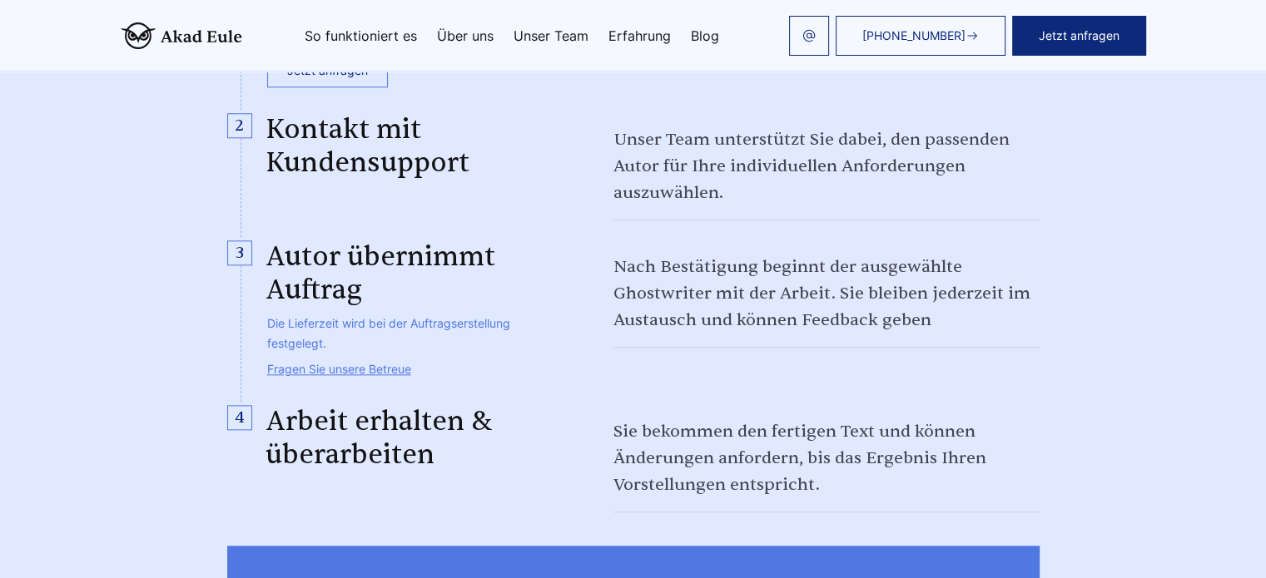
scroll to position [1664, 0]
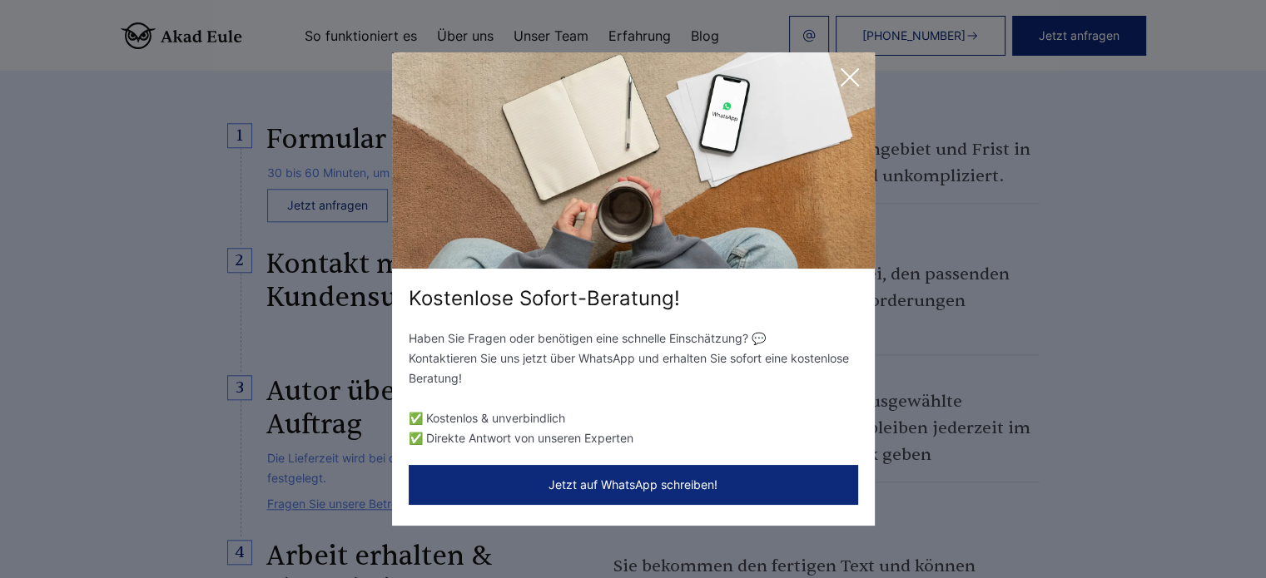
click at [842, 82] on icon at bounding box center [849, 77] width 33 height 33
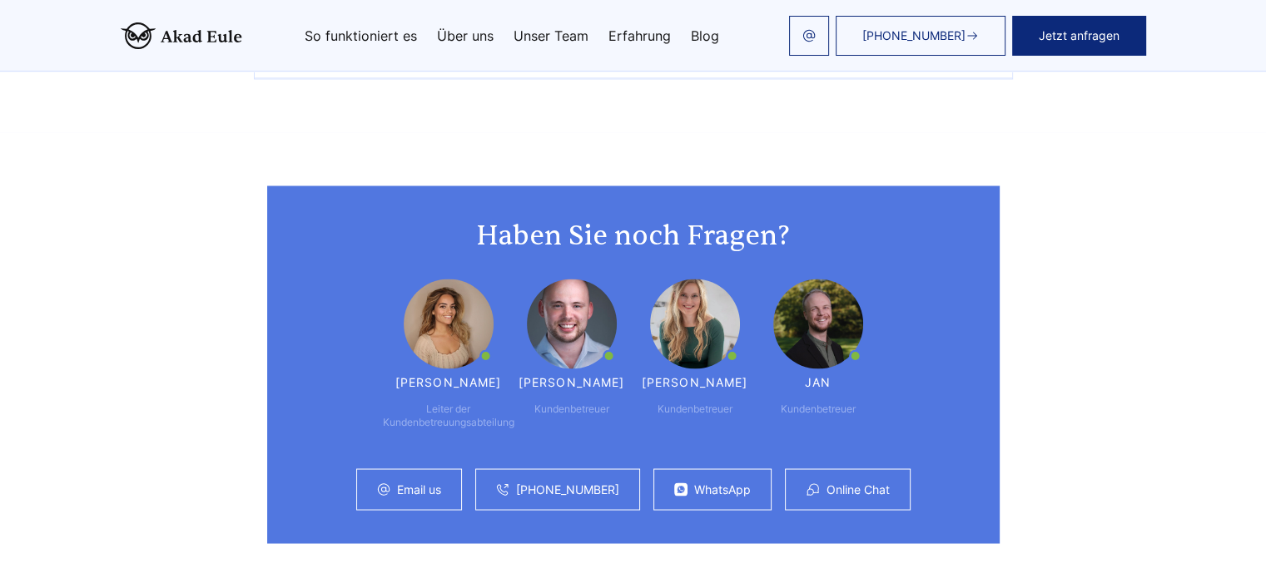
scroll to position [9279, 0]
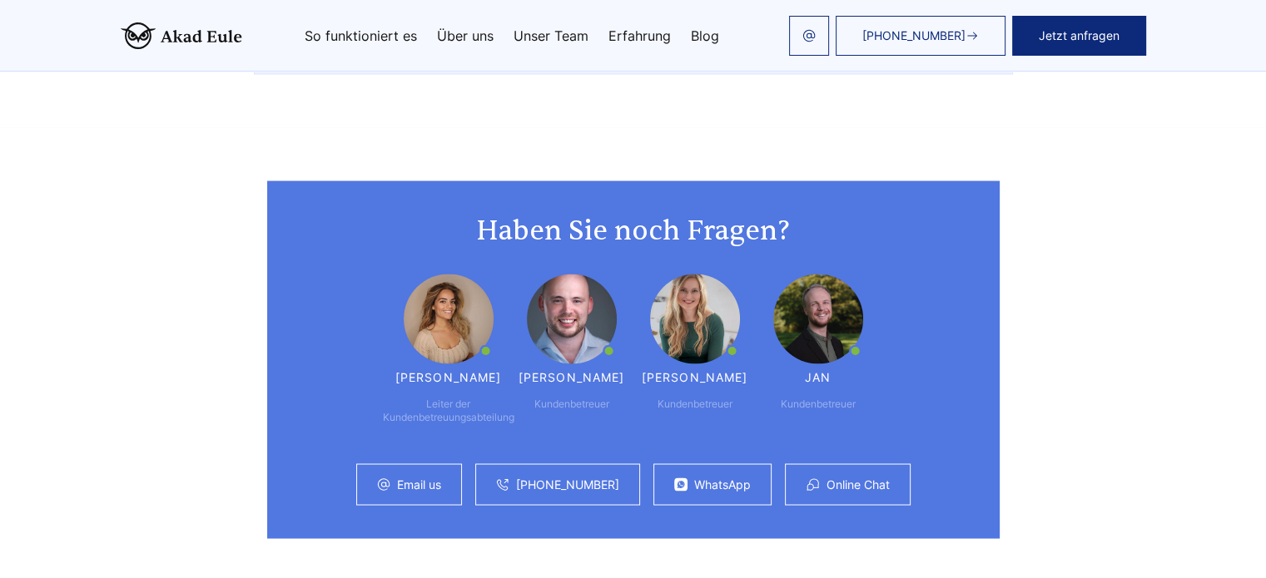
click at [702, 30] on link "Blog" at bounding box center [705, 35] width 28 height 13
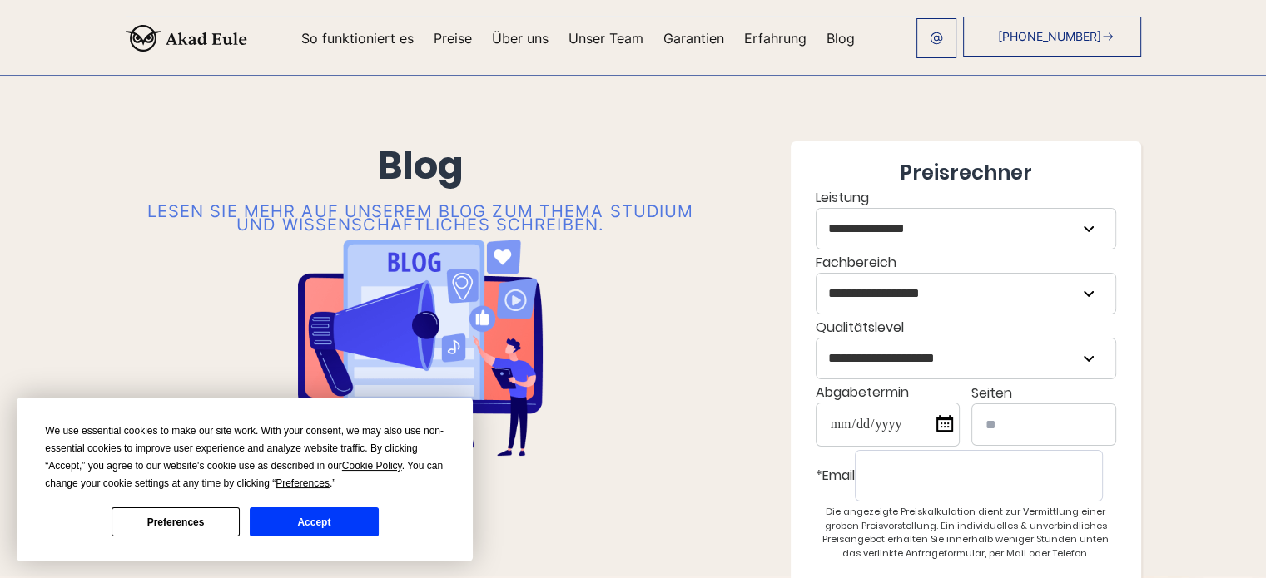
click at [308, 523] on button "Accept" at bounding box center [314, 522] width 128 height 29
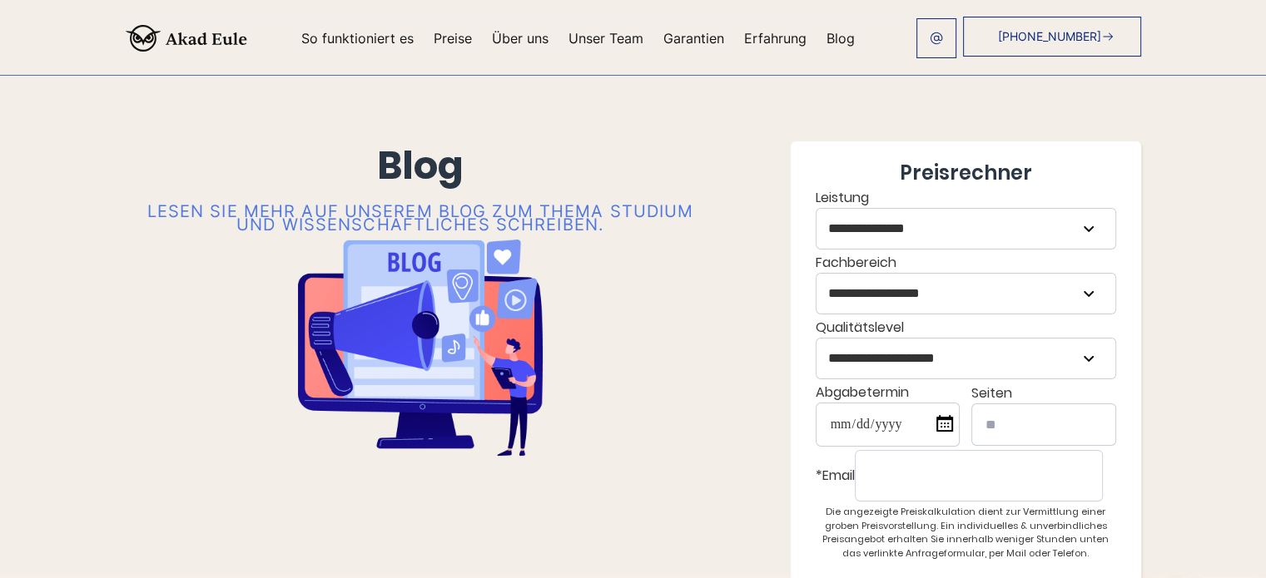
click at [744, 39] on link "Erfahrung" at bounding box center [775, 38] width 62 height 13
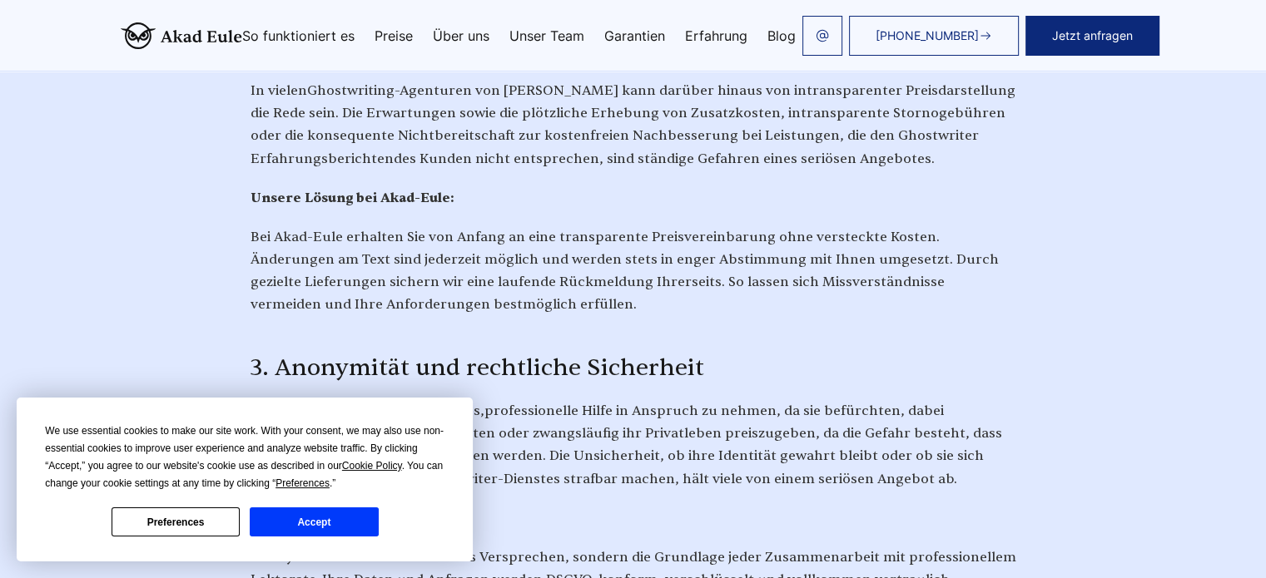
scroll to position [3935, 0]
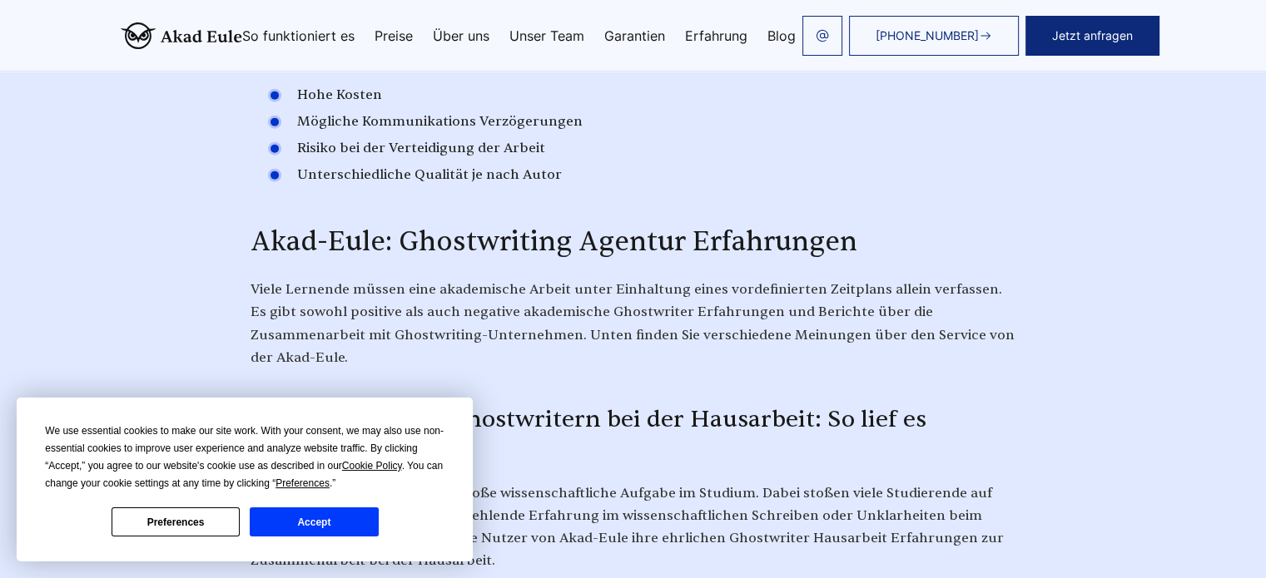
click at [374, 522] on button "Accept" at bounding box center [314, 522] width 128 height 29
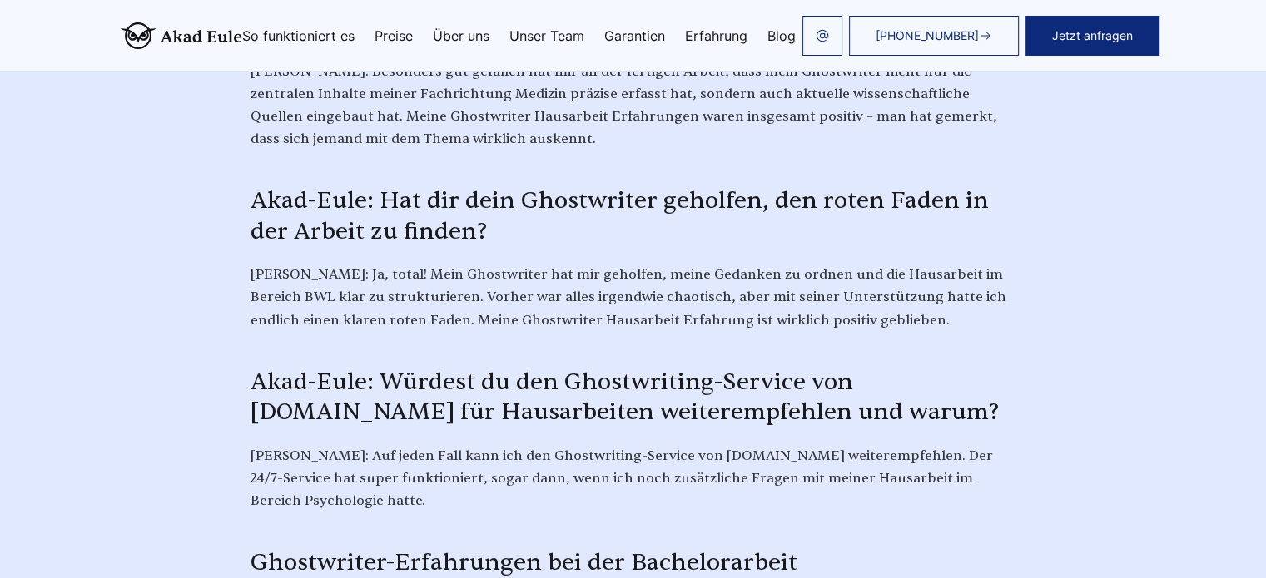
scroll to position [5267, 0]
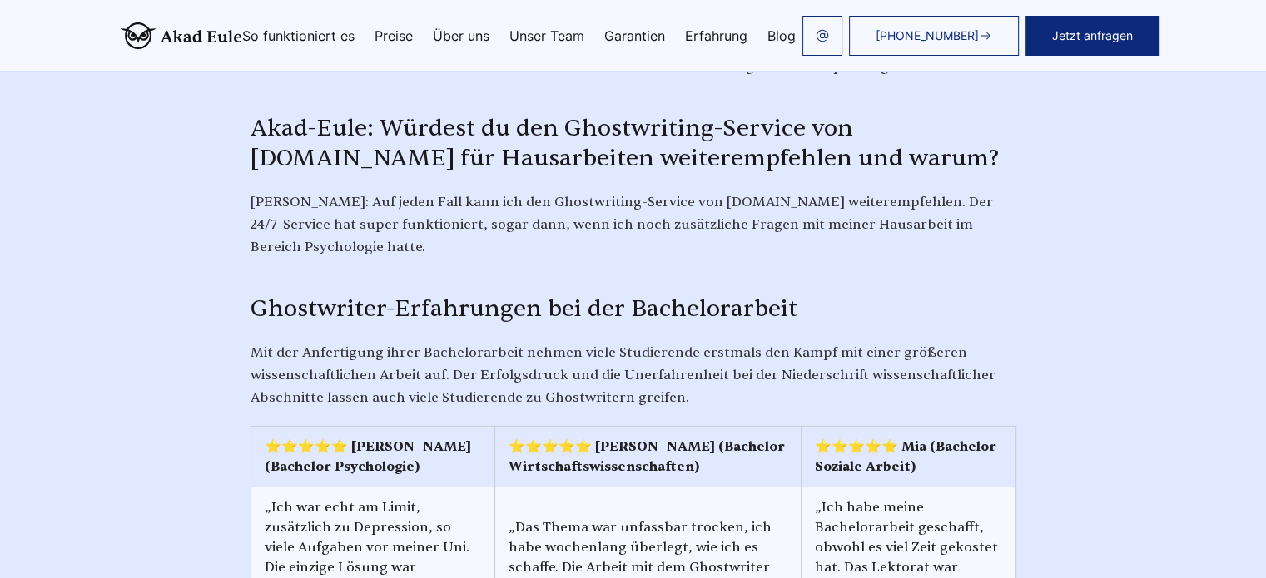
click at [126, 29] on img at bounding box center [181, 35] width 121 height 27
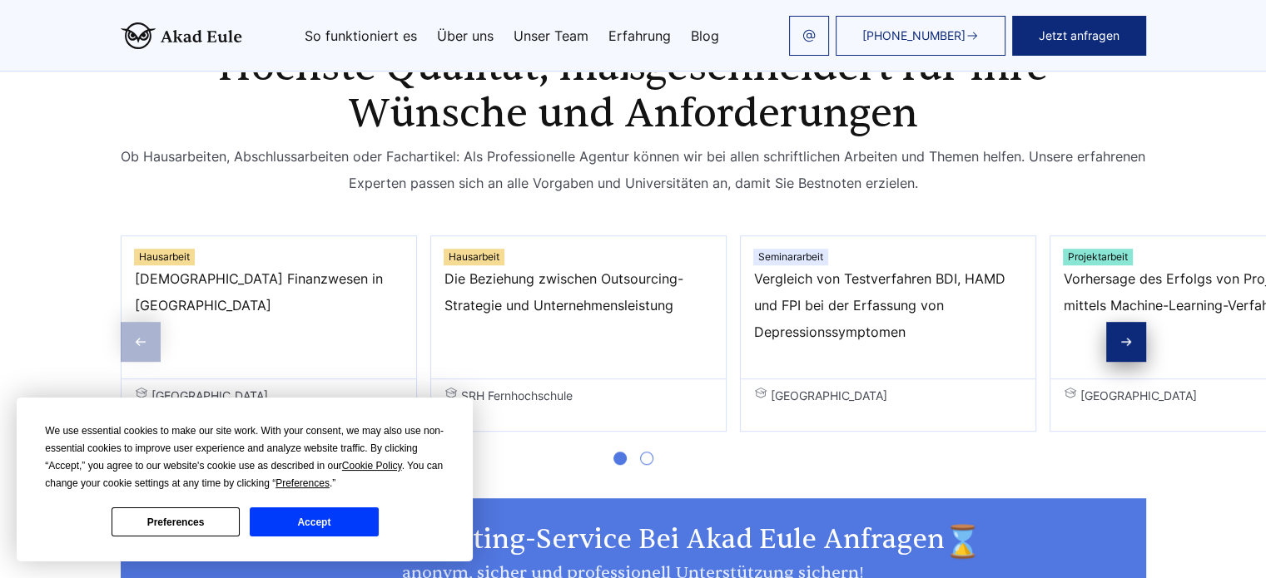
scroll to position [1165, 0]
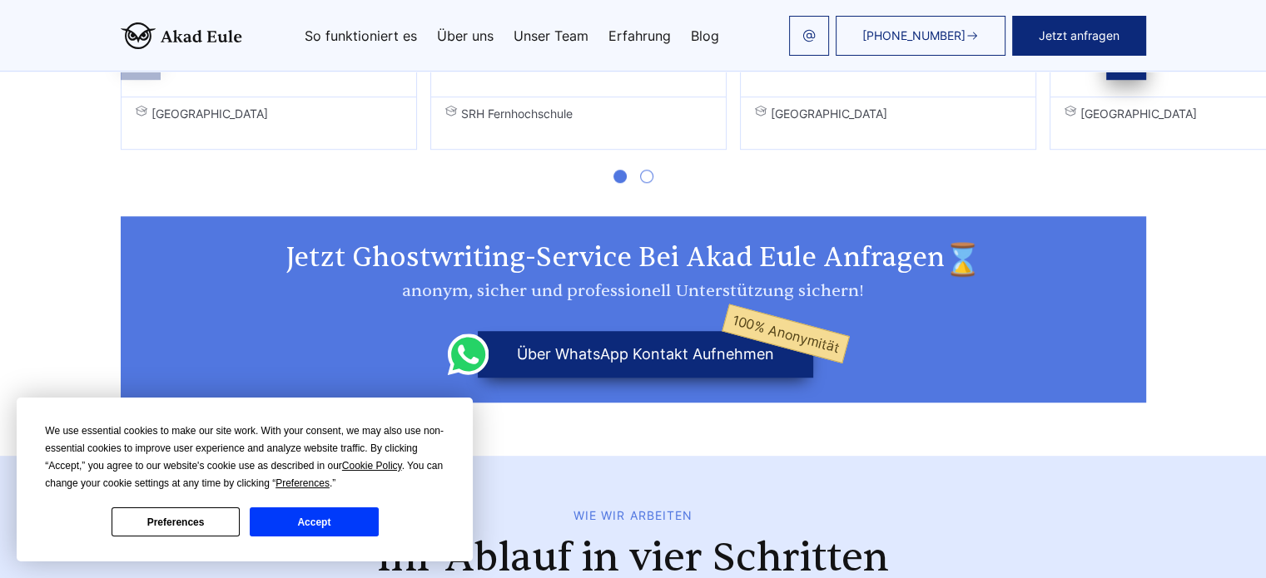
click at [324, 518] on button "Accept" at bounding box center [314, 522] width 128 height 29
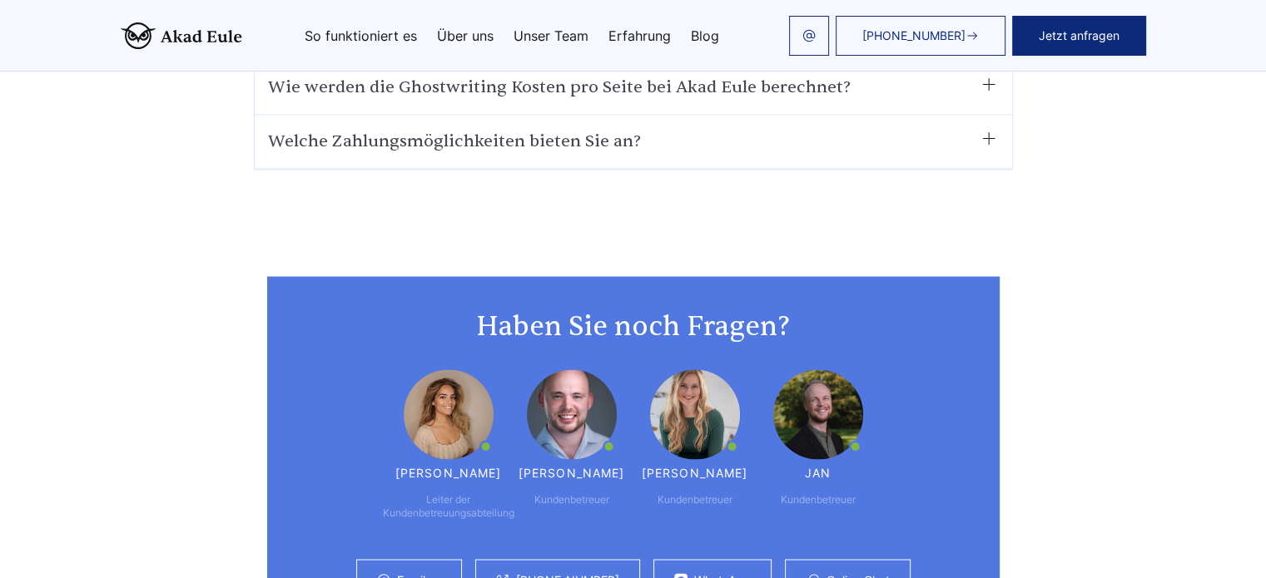
scroll to position [9470, 0]
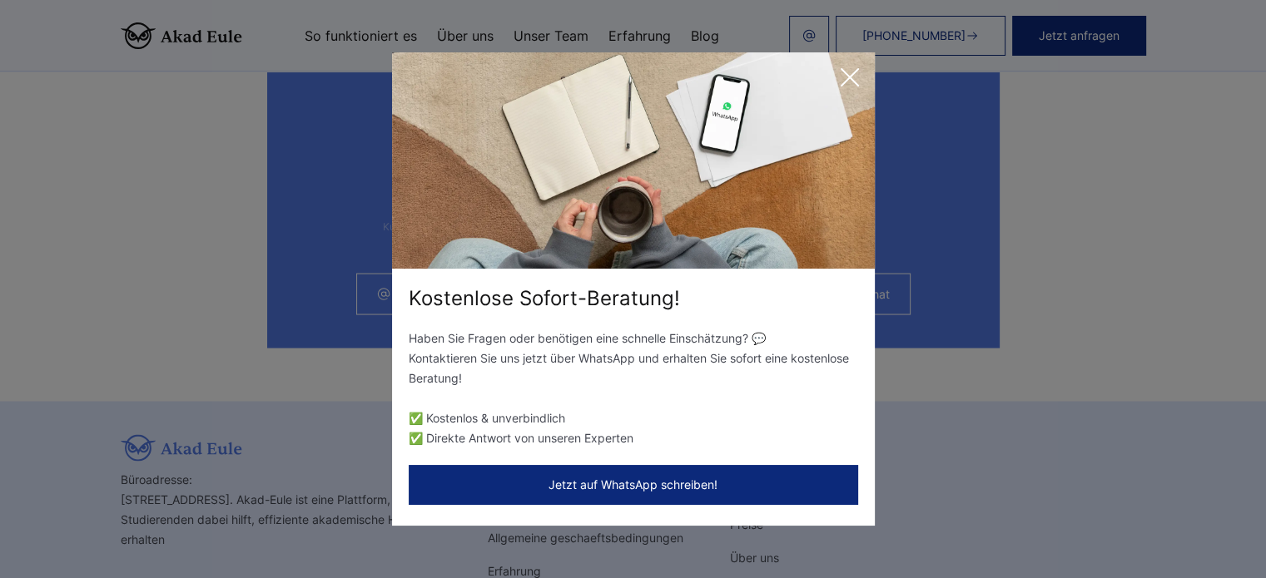
click at [854, 76] on icon at bounding box center [849, 77] width 33 height 33
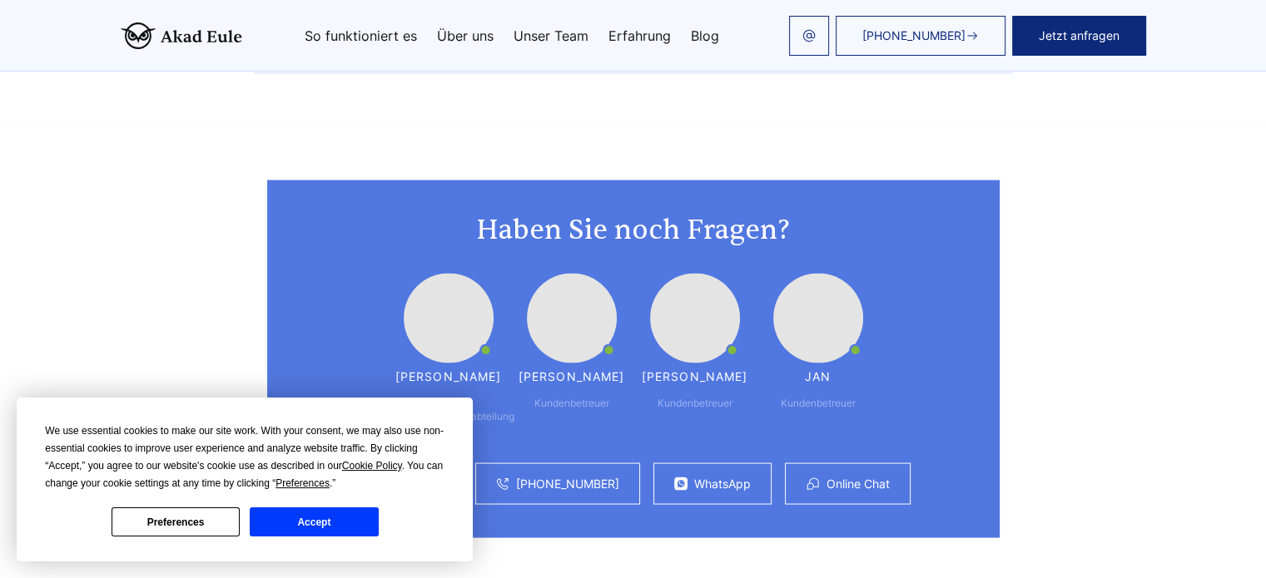
drag, startPoint x: 334, startPoint y: 522, endPoint x: 347, endPoint y: 518, distance: 13.7
click at [333, 522] on button "Accept" at bounding box center [314, 522] width 128 height 29
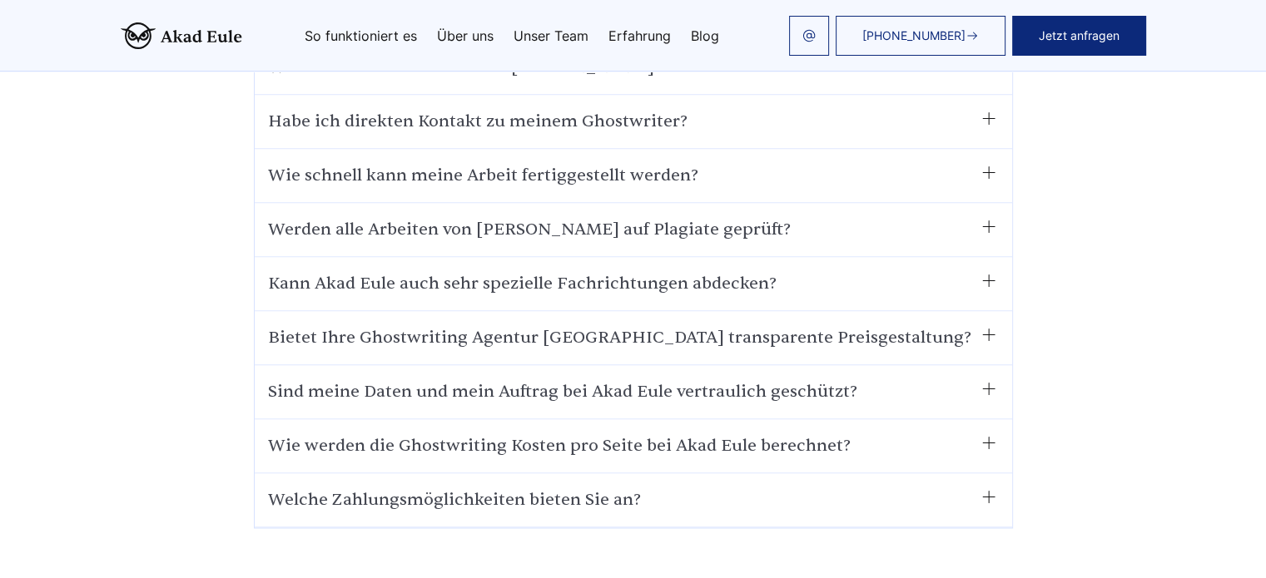
scroll to position [9440, 0]
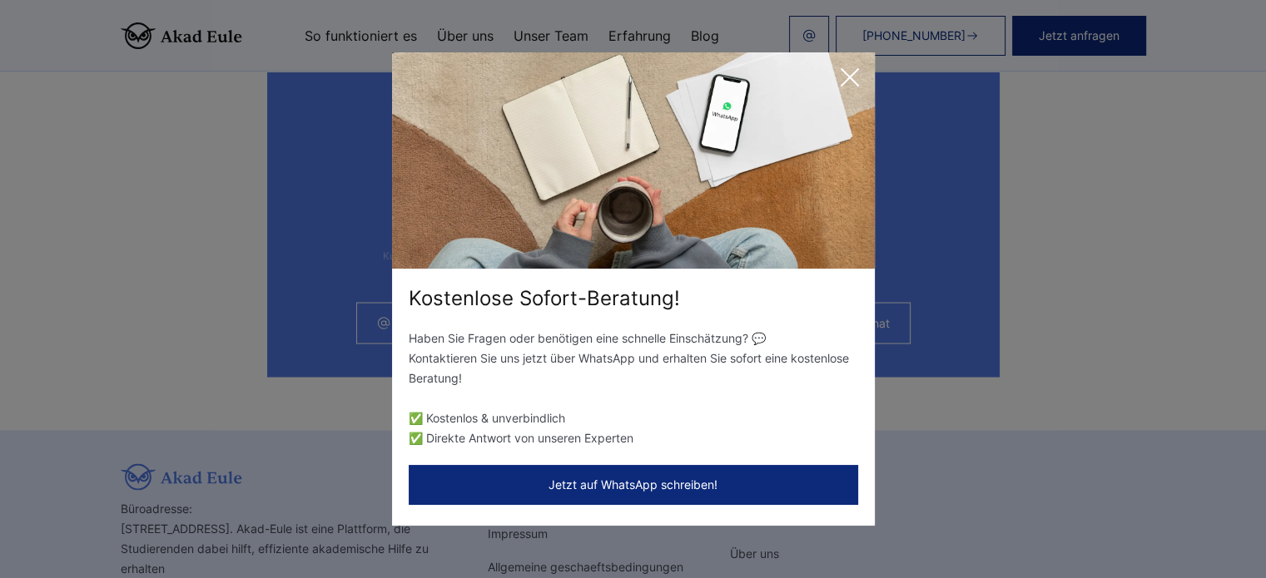
click at [856, 76] on icon at bounding box center [849, 77] width 33 height 33
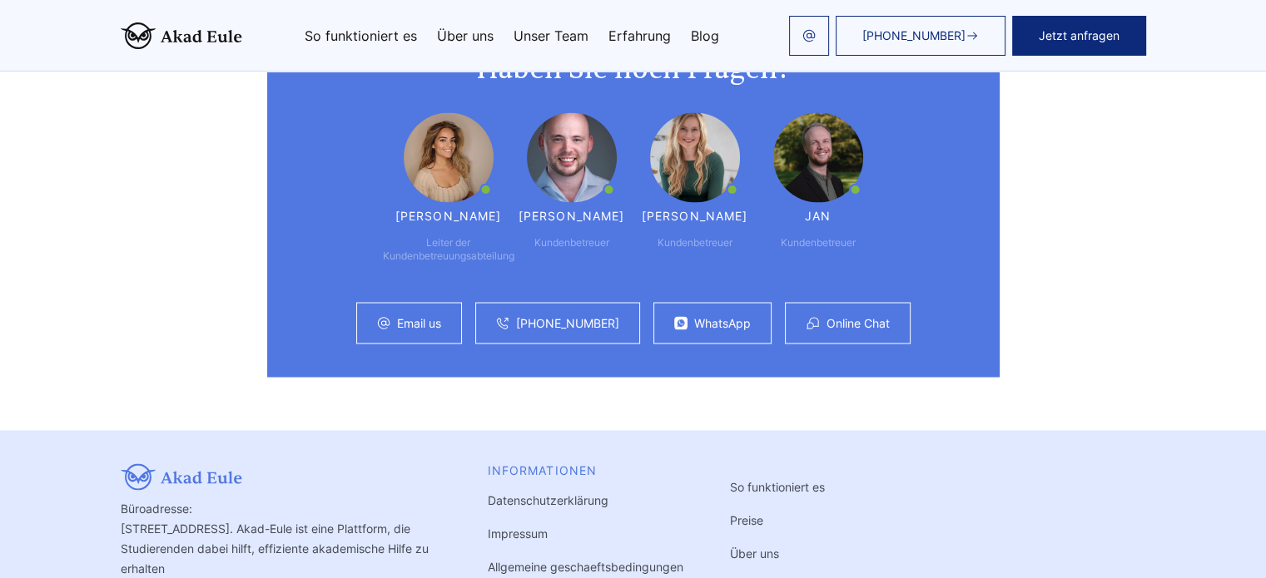
click at [696, 37] on link "Blog" at bounding box center [705, 35] width 28 height 13
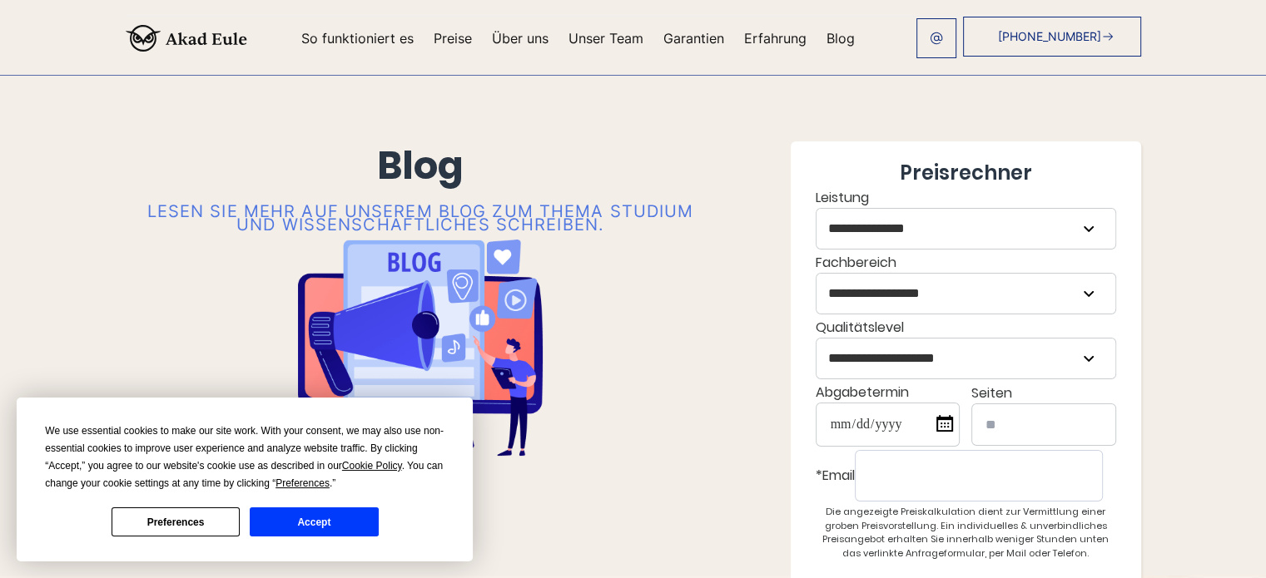
scroll to position [250, 0]
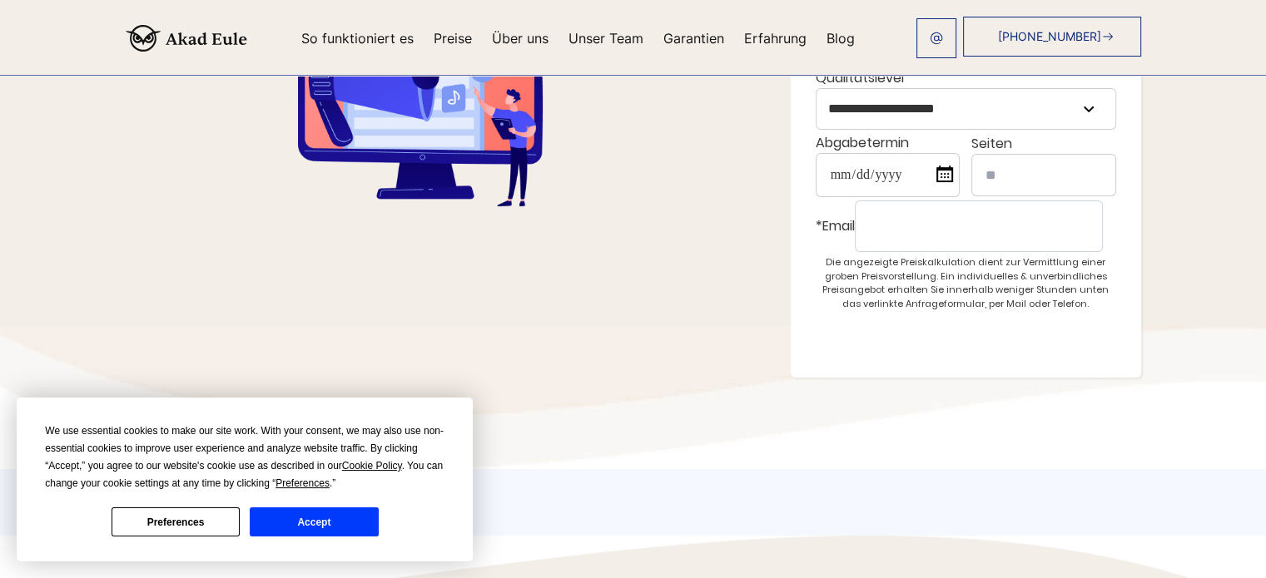
drag, startPoint x: 364, startPoint y: 531, endPoint x: 373, endPoint y: 518, distance: 16.2
click at [364, 531] on button "Accept" at bounding box center [314, 522] width 128 height 29
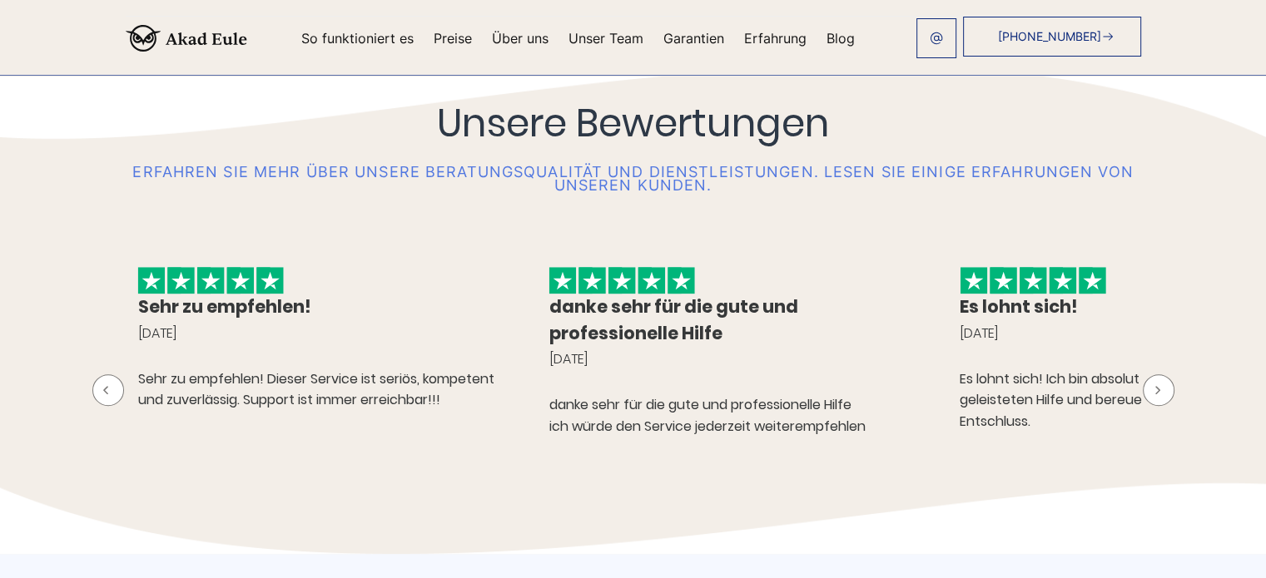
scroll to position [749, 0]
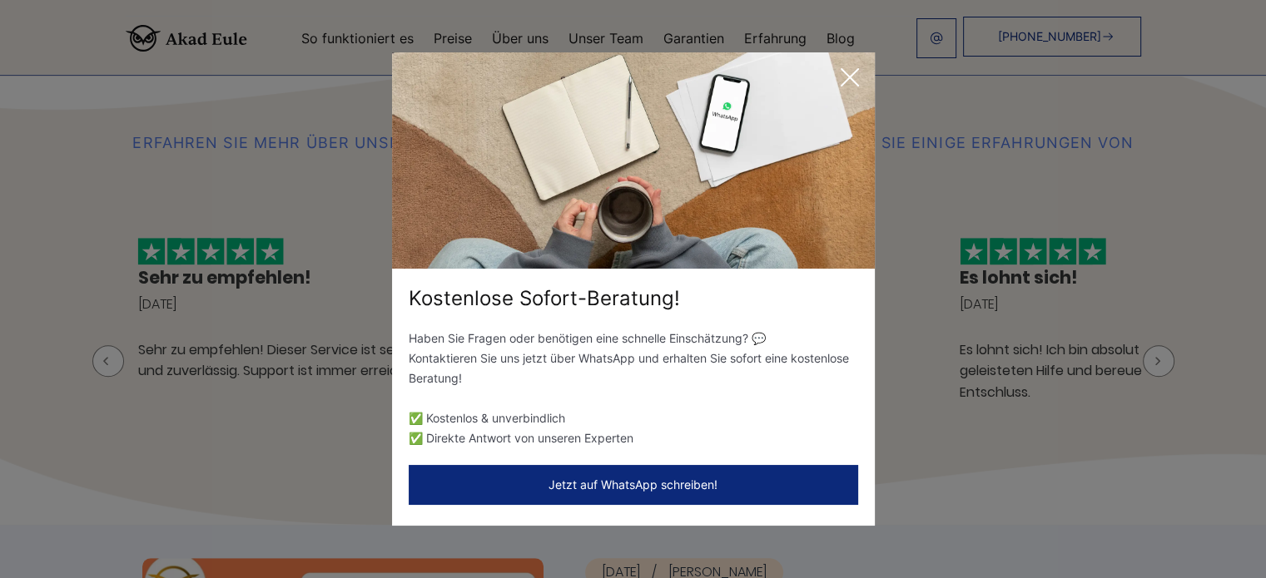
click at [856, 73] on icon at bounding box center [849, 77] width 33 height 33
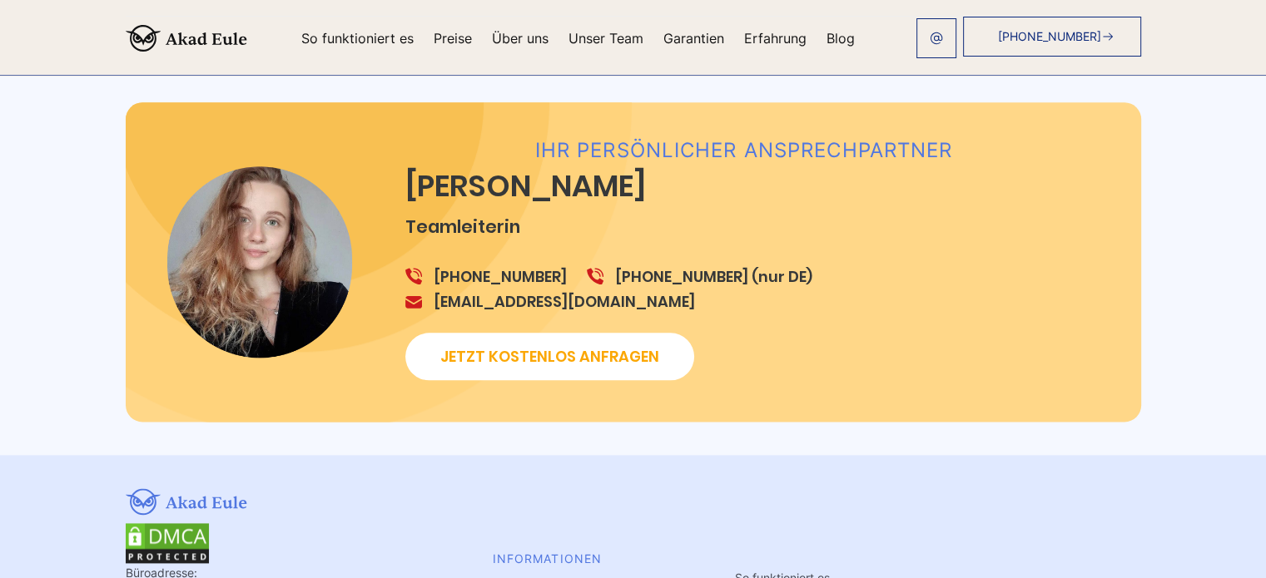
scroll to position [1581, 0]
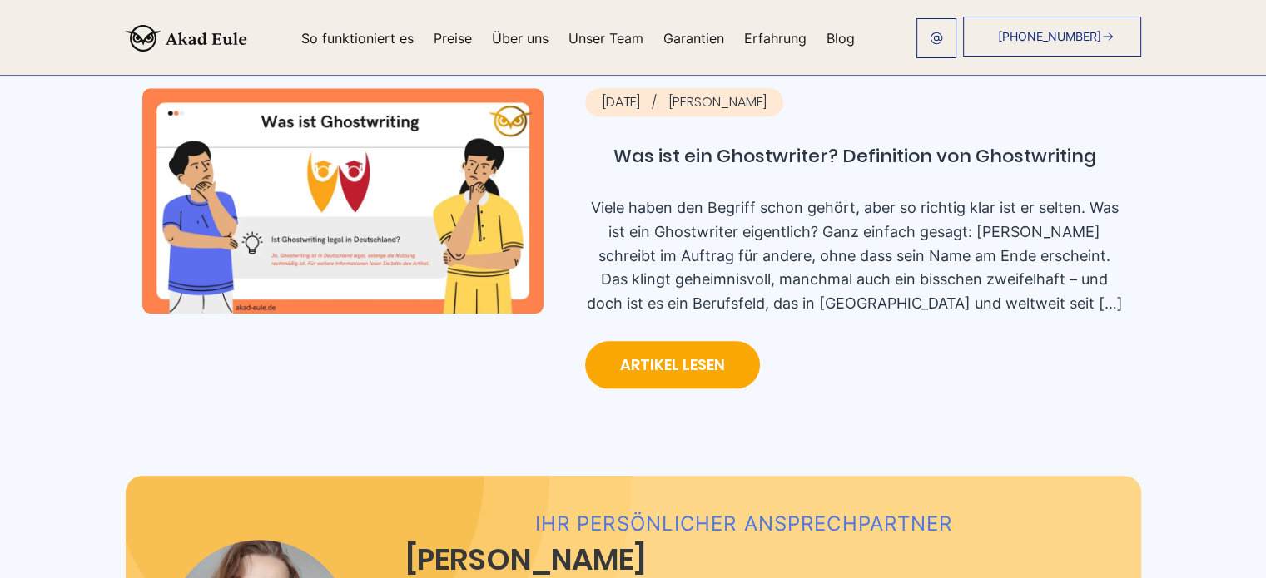
click at [703, 46] on div "+49 441 93168044 Jetzt anfragen So funktioniert es Preise Über uns Unser Team G…" at bounding box center [694, 38] width 894 height 42
click at [744, 37] on link "Erfahrung" at bounding box center [775, 38] width 62 height 13
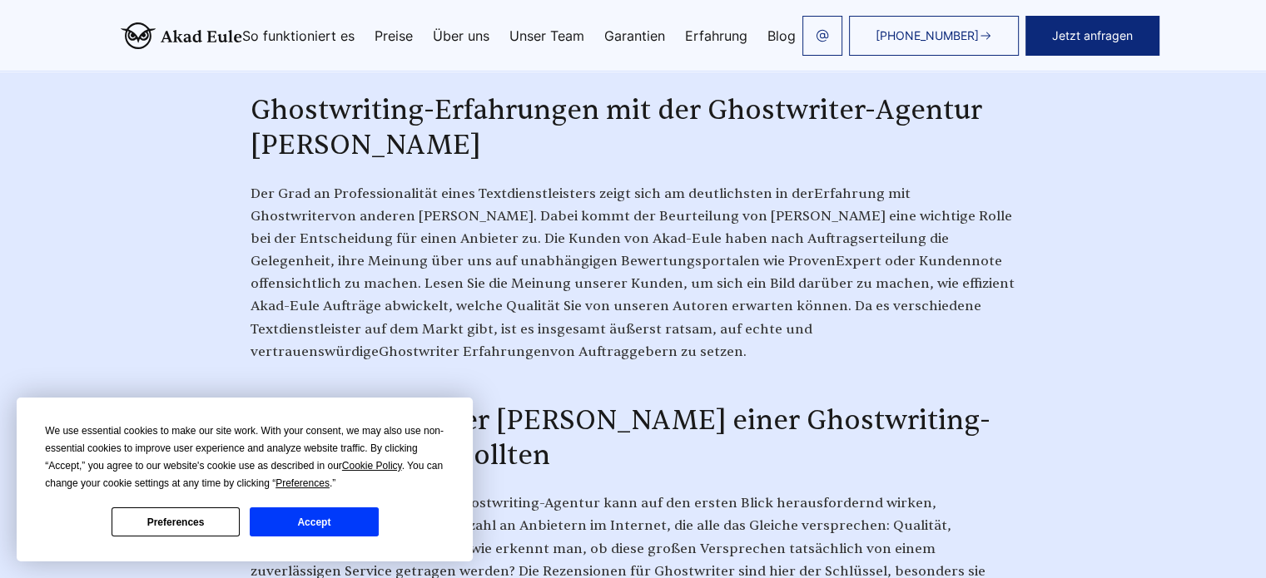
click at [350, 509] on button "Accept" at bounding box center [314, 522] width 128 height 29
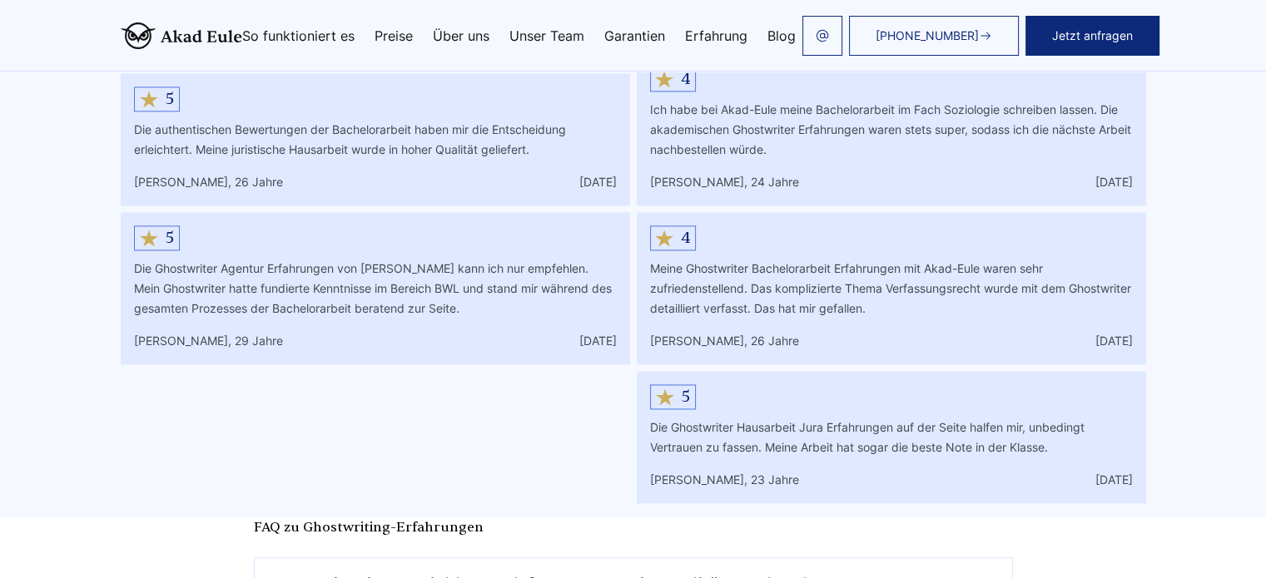
scroll to position [8988, 0]
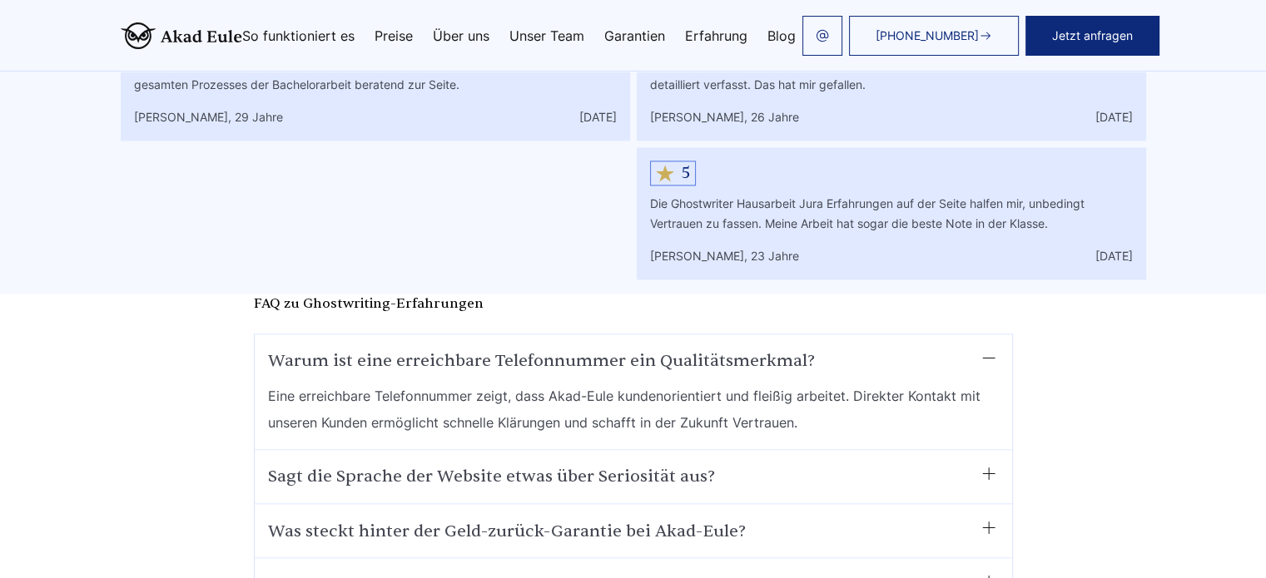
click at [121, 44] on img at bounding box center [181, 35] width 121 height 27
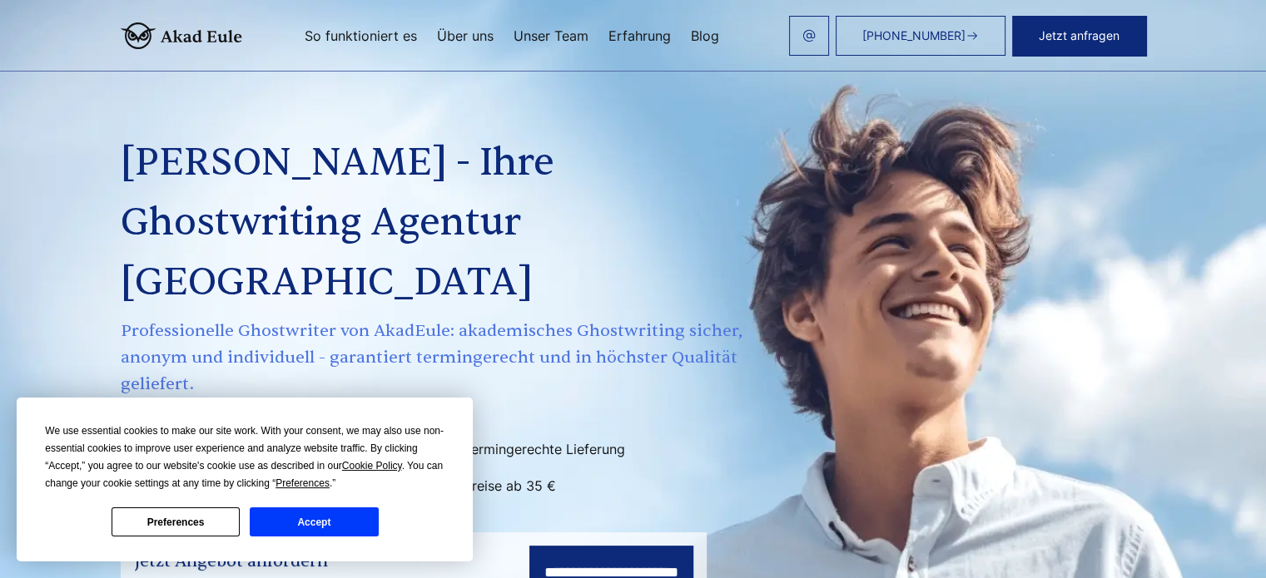
click at [303, 528] on button "Accept" at bounding box center [314, 522] width 128 height 29
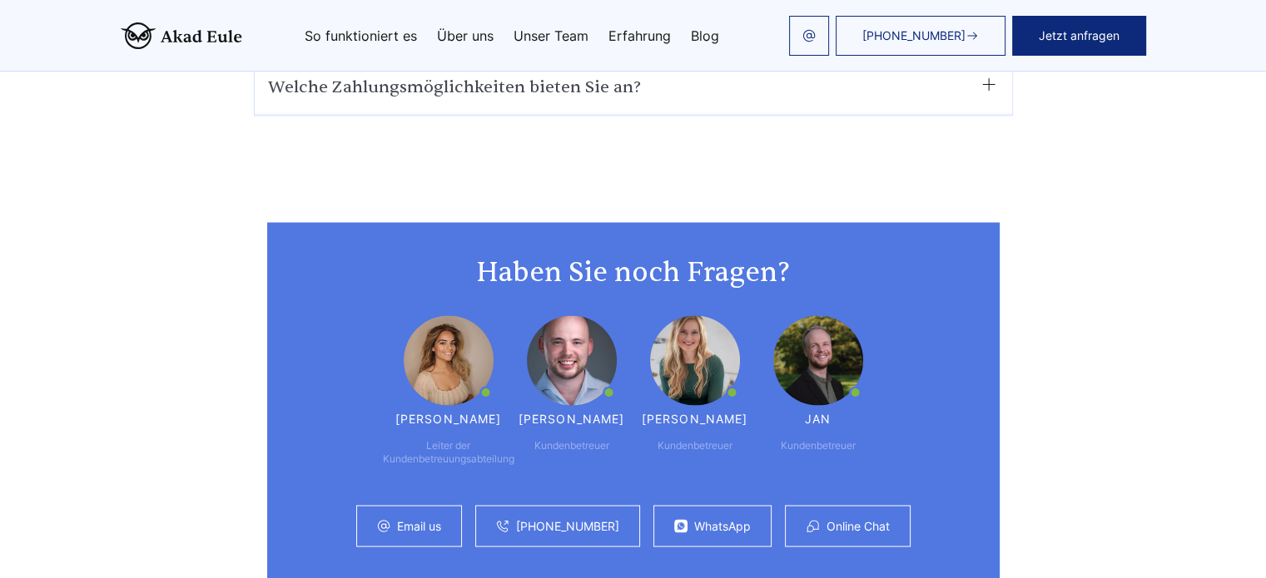
scroll to position [9440, 0]
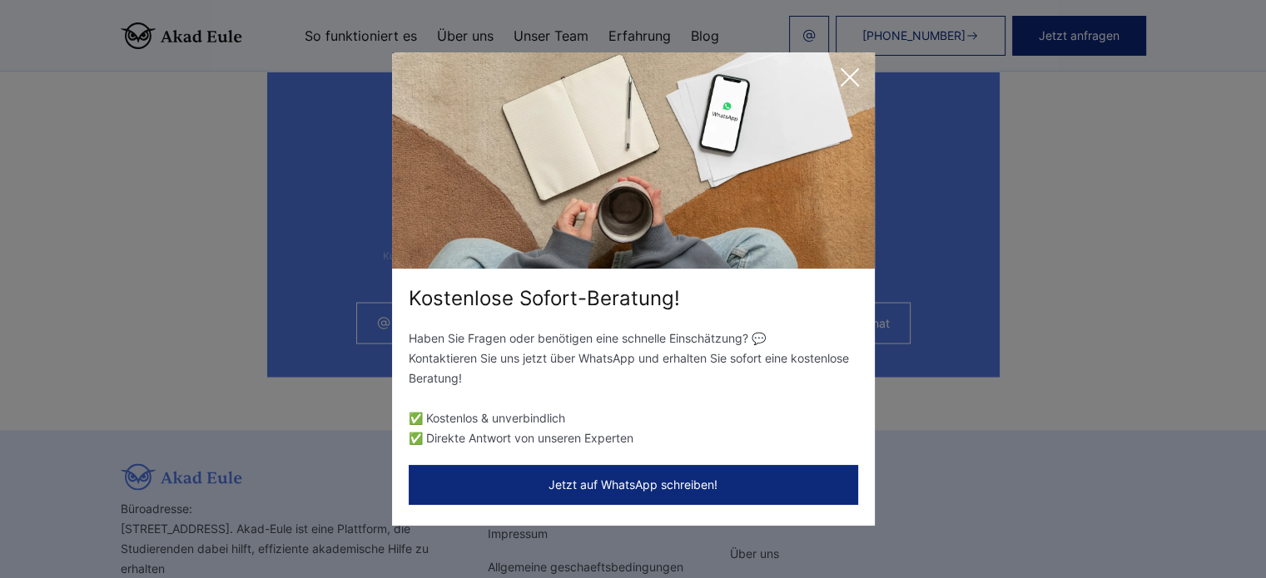
click at [852, 74] on icon at bounding box center [849, 77] width 17 height 17
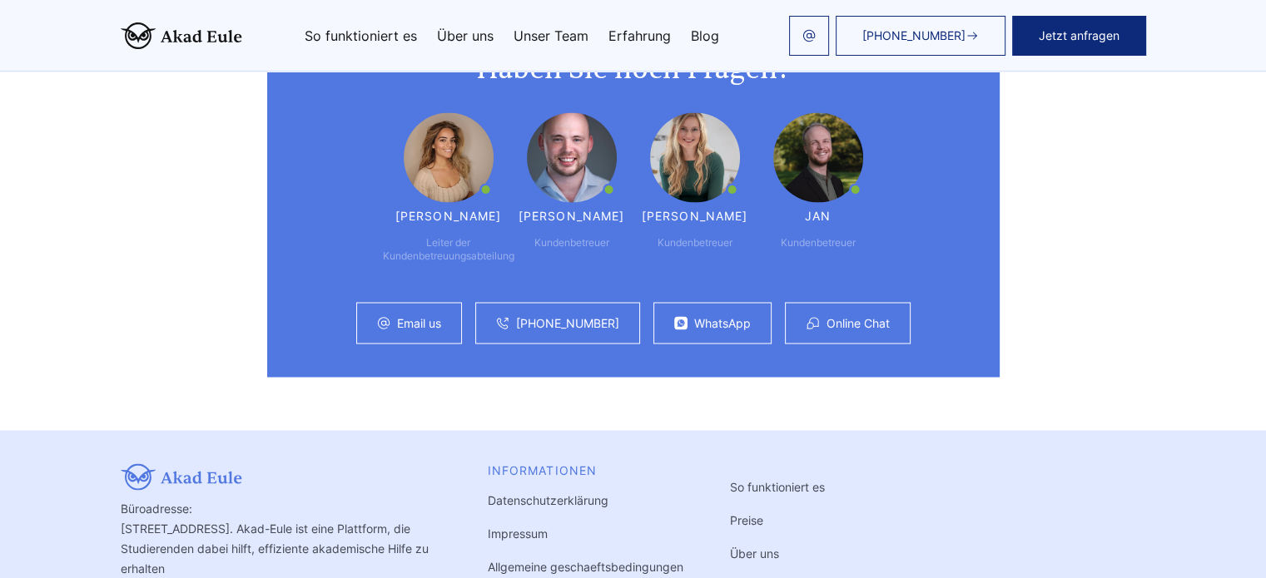
click at [101, 112] on section "Haben Sie noch Fragen? [PERSON_NAME] der Kundenbetreuungsabteilung Günther [GEO…" at bounding box center [633, 198] width 1266 height 464
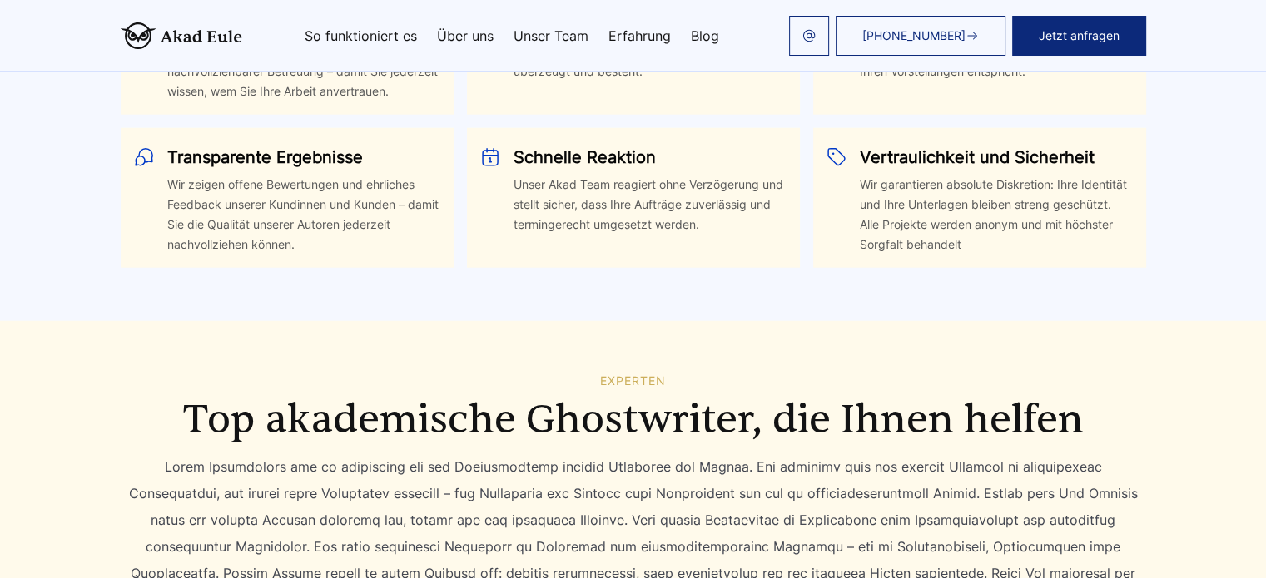
scroll to position [3948, 0]
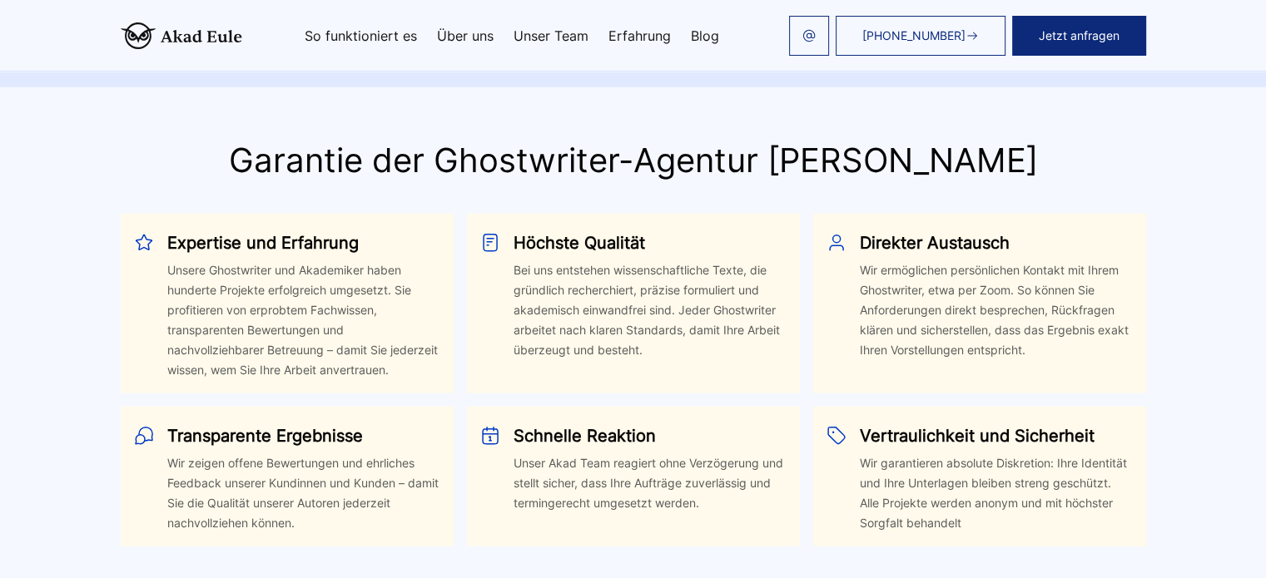
click at [101, 141] on div "Garantie der Ghostwriter-Agentur [PERSON_NAME] Expertise und Erfahrung Unsere G…" at bounding box center [633, 344] width 1065 height 406
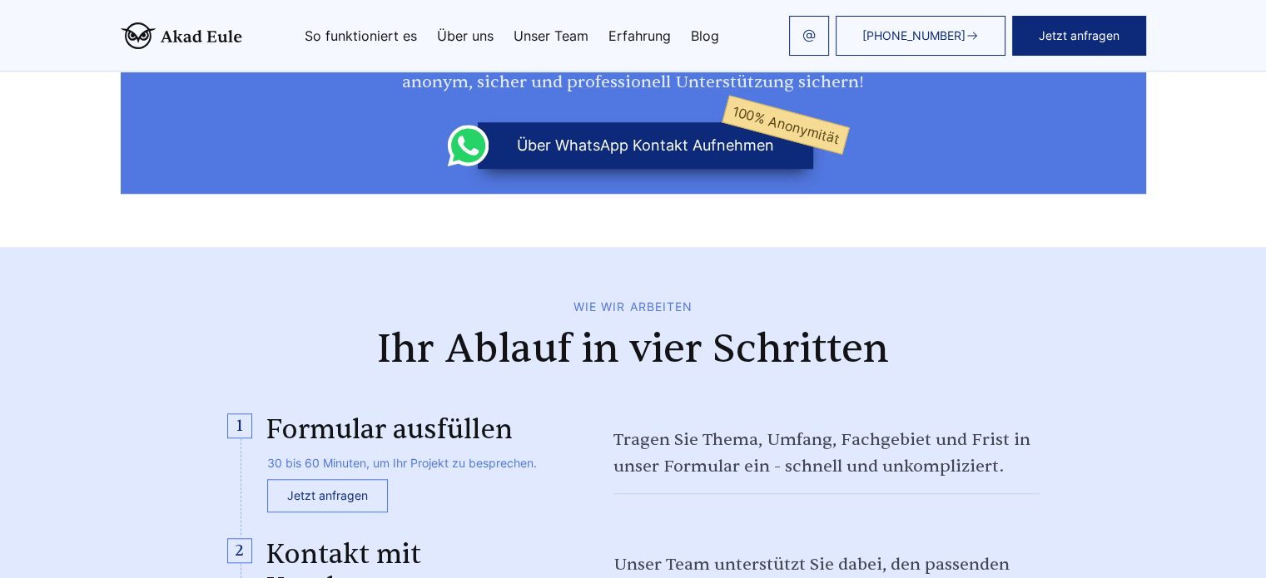
drag, startPoint x: 160, startPoint y: 320, endPoint x: 159, endPoint y: 305, distance: 14.2
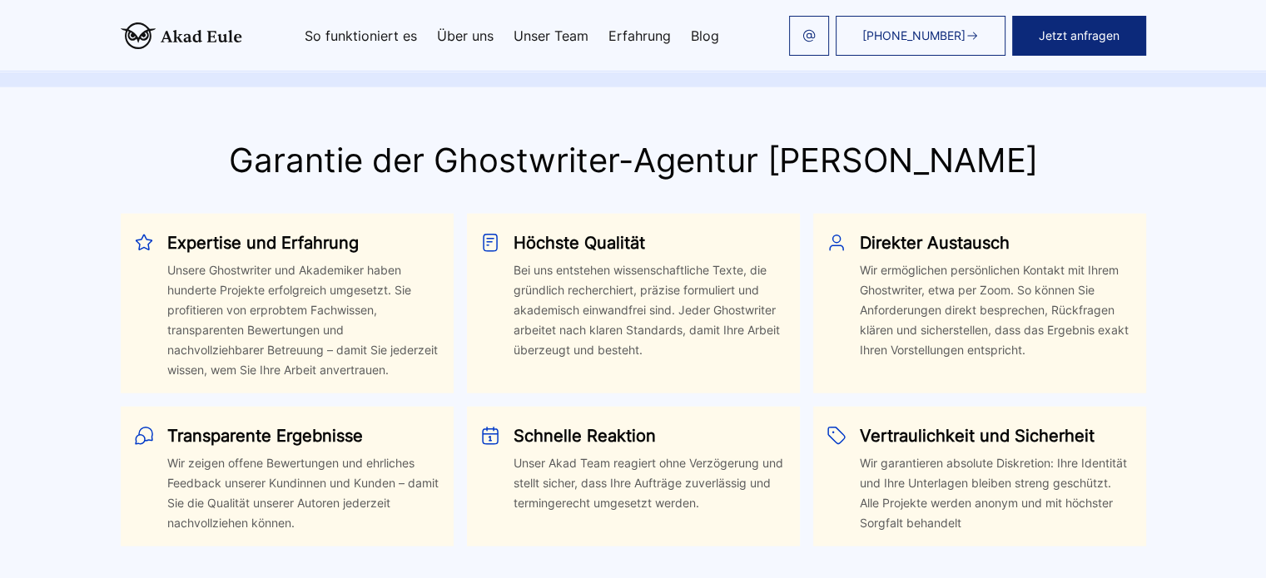
scroll to position [3911, 0]
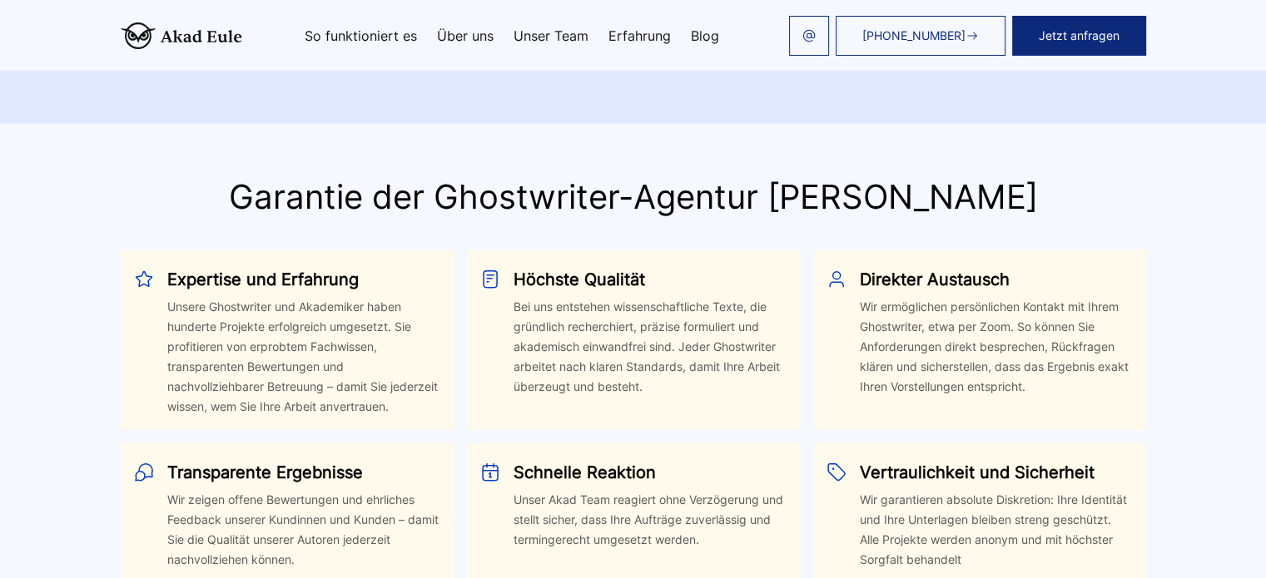
click at [121, 250] on div "Expertise und Erfahrung Unsere Ghostwriter und Akademiker haben hunderte Projek…" at bounding box center [633, 416] width 1025 height 333
